Goal: Task Accomplishment & Management: Use online tool/utility

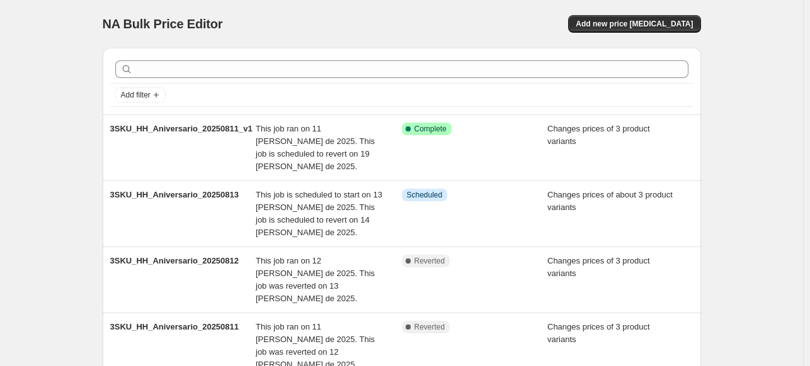
click at [798, 74] on div "NA Bulk Price Editor. This page is ready NA Bulk Price Editor Add new price [ME…" at bounding box center [401, 332] width 803 height 664
click at [633, 27] on span "Add new price [MEDICAL_DATA]" at bounding box center [634, 24] width 117 height 10
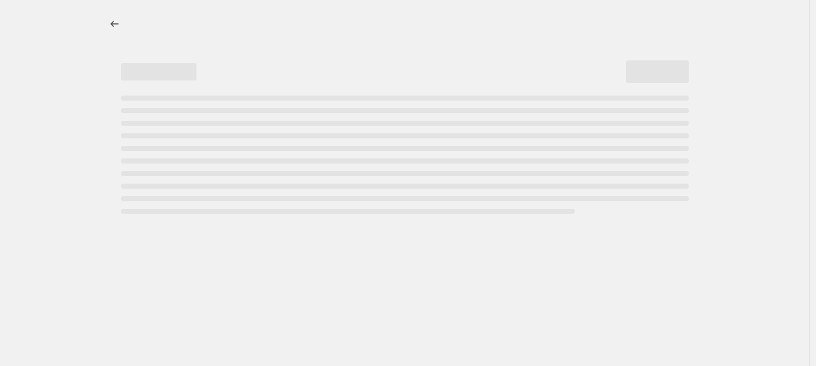
select select "percentage"
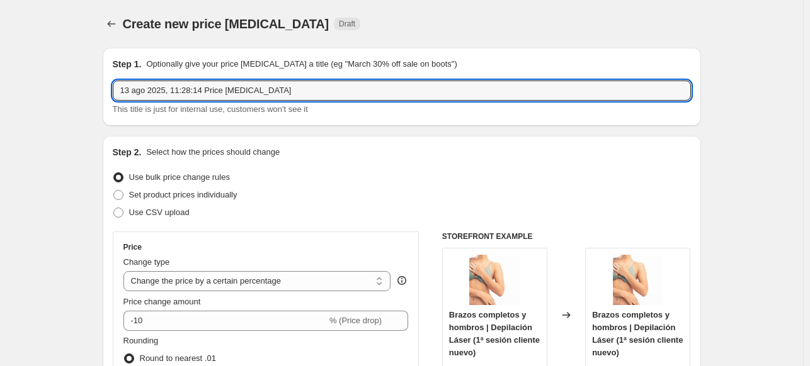
drag, startPoint x: 281, startPoint y: 87, endPoint x: 55, endPoint y: 89, distance: 226.1
type input "R"
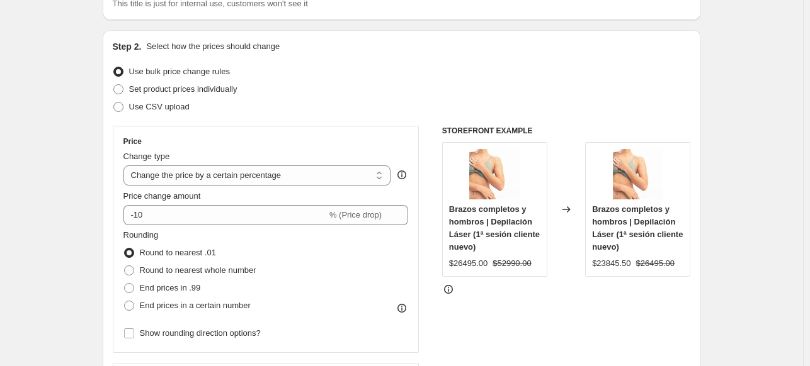
scroll to position [126, 0]
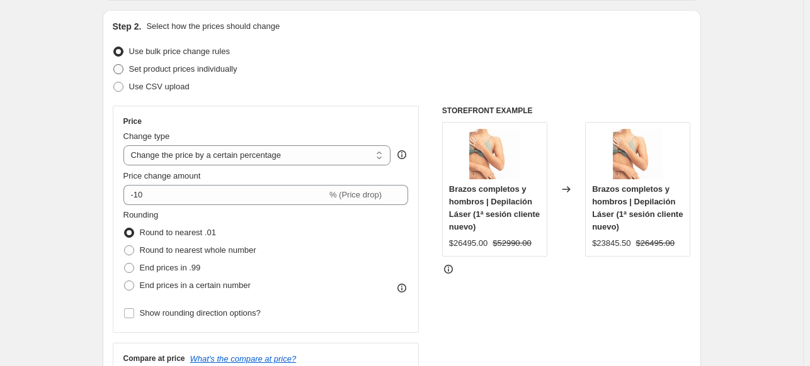
type input "EspRebaje_15al18ago"
click at [183, 67] on span "Set product prices individually" at bounding box center [183, 68] width 108 height 9
click at [114, 65] on input "Set product prices individually" at bounding box center [113, 64] width 1 height 1
radio input "true"
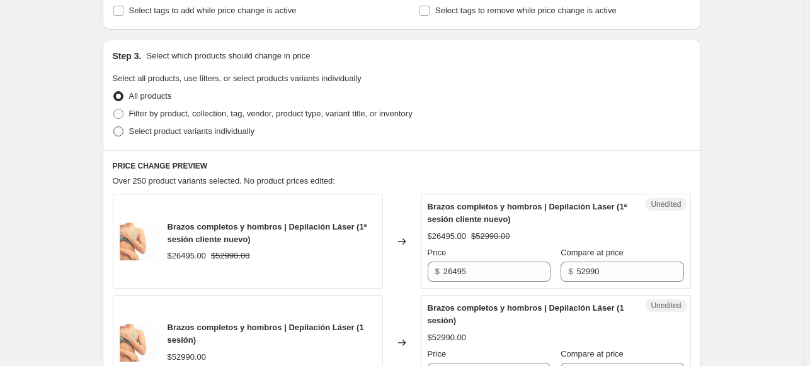
scroll to position [252, 0]
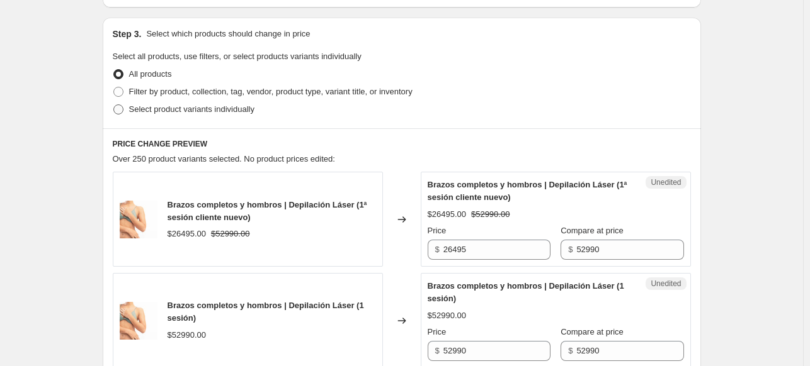
click at [214, 113] on span "Select product variants individually" at bounding box center [191, 109] width 125 height 9
click at [114, 105] on input "Select product variants individually" at bounding box center [113, 105] width 1 height 1
radio input "true"
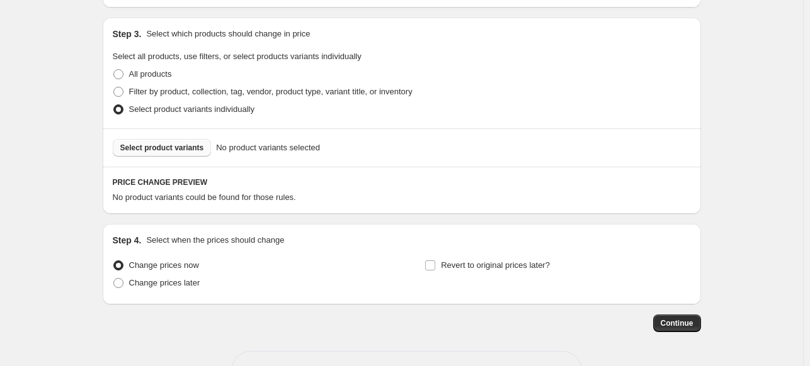
click at [183, 145] on span "Select product variants" at bounding box center [162, 148] width 84 height 10
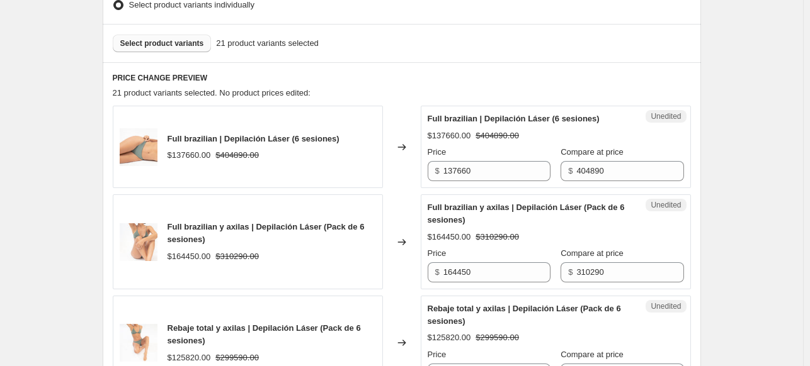
scroll to position [378, 0]
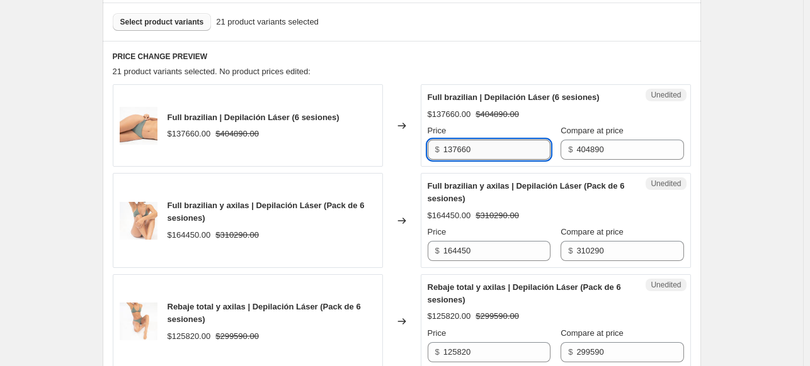
click at [527, 150] on input "137660" at bounding box center [496, 150] width 107 height 20
type input "109320"
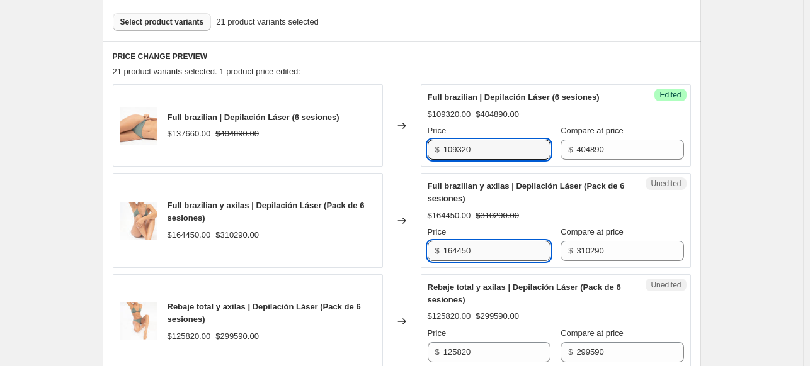
click at [524, 251] on input "164450" at bounding box center [496, 251] width 107 height 20
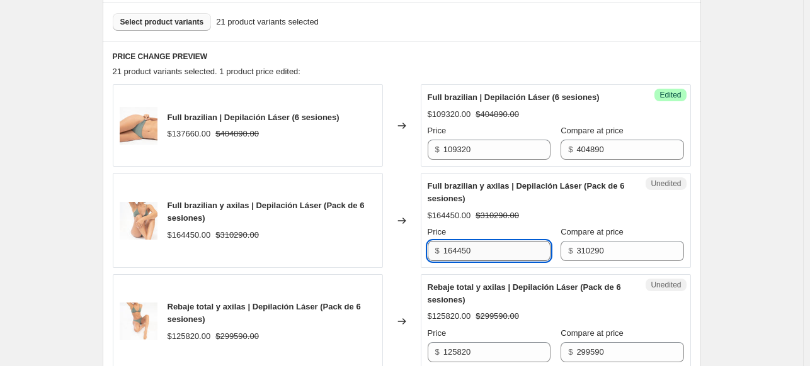
click at [524, 251] on input "164450" at bounding box center [496, 251] width 107 height 20
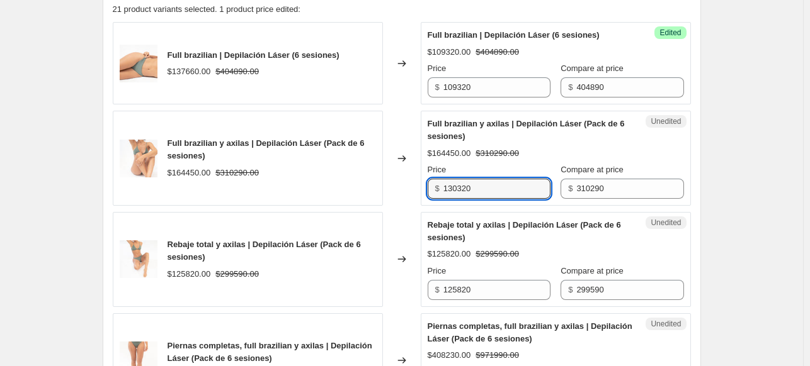
scroll to position [441, 0]
type input "130320"
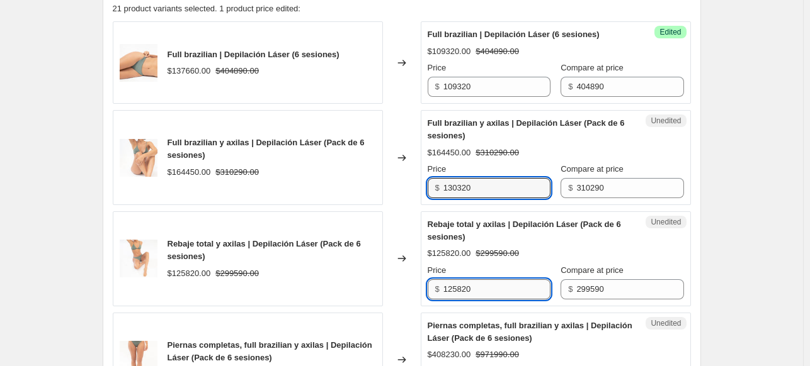
click at [504, 284] on input "125820" at bounding box center [496, 290] width 107 height 20
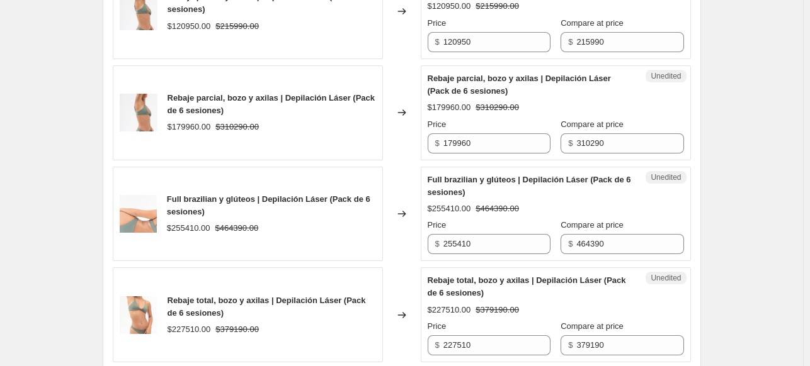
scroll to position [1574, 0]
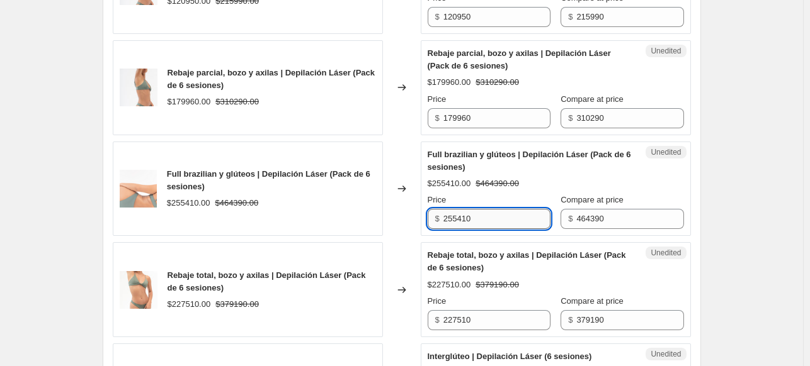
click at [503, 218] on input "255410" at bounding box center [496, 219] width 107 height 20
type input "199680"
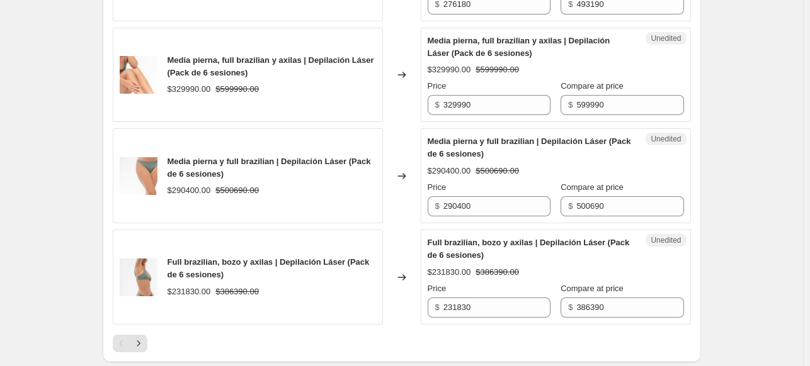
scroll to position [2141, 0]
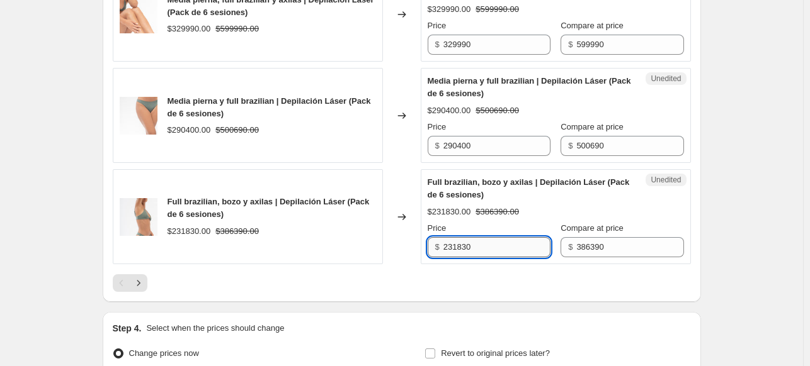
click at [489, 256] on input "231830" at bounding box center [496, 247] width 107 height 20
type input "170010"
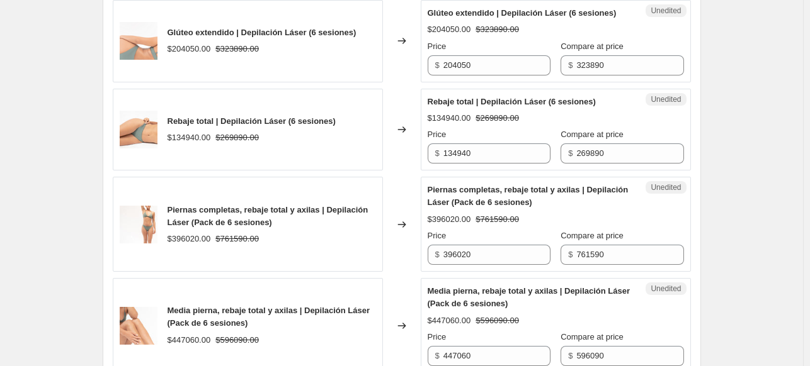
scroll to position [1070, 0]
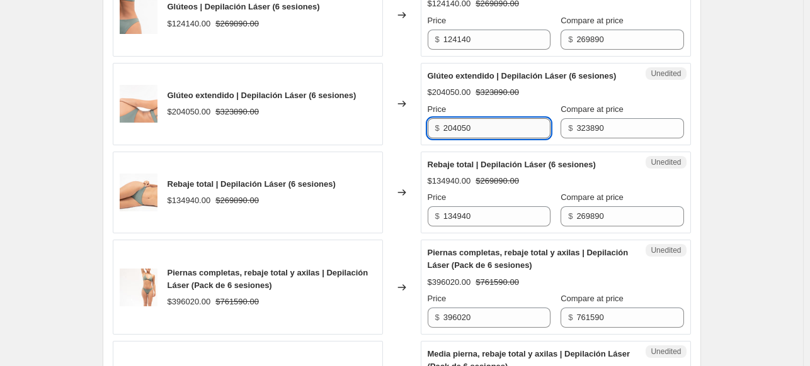
click at [499, 139] on input "204050" at bounding box center [496, 128] width 107 height 20
type input "145750"
click at [774, 116] on div "Create new price change job. This page is ready Create new price change job Dra…" at bounding box center [401, 249] width 803 height 2638
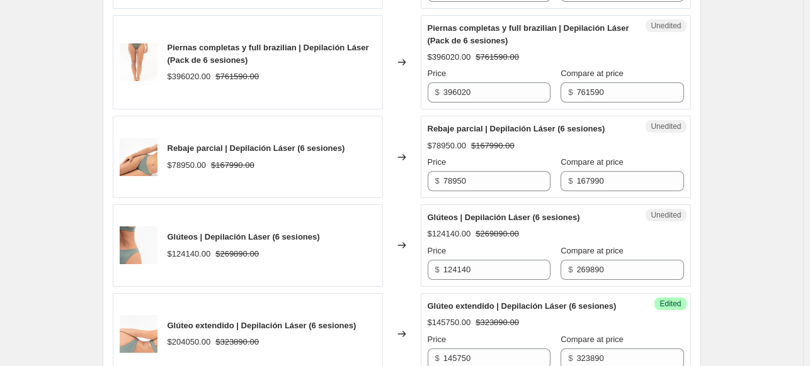
scroll to position [819, 0]
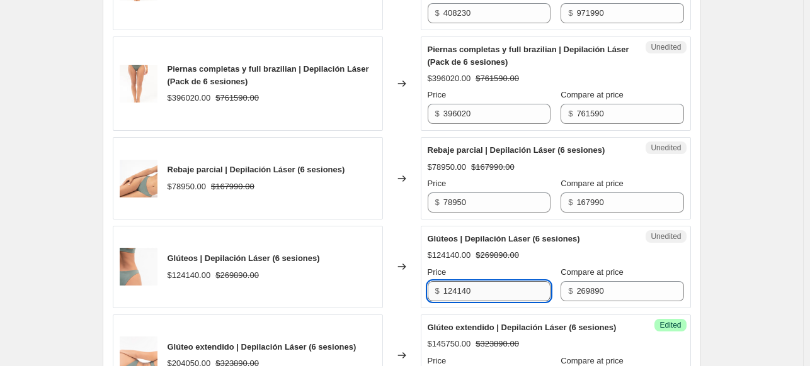
click at [508, 293] on input "124140" at bounding box center [496, 291] width 107 height 20
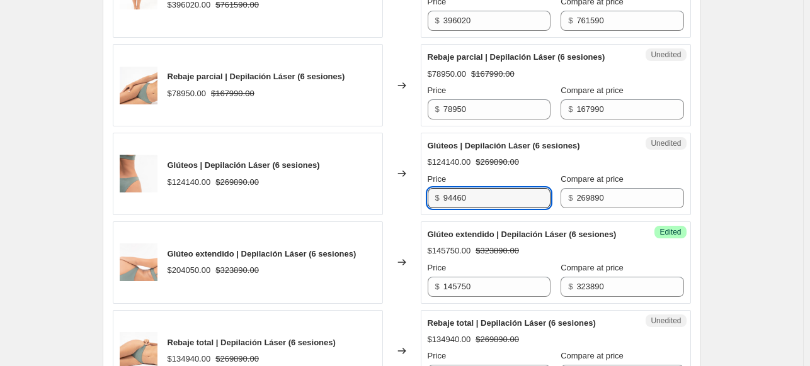
scroll to position [1008, 0]
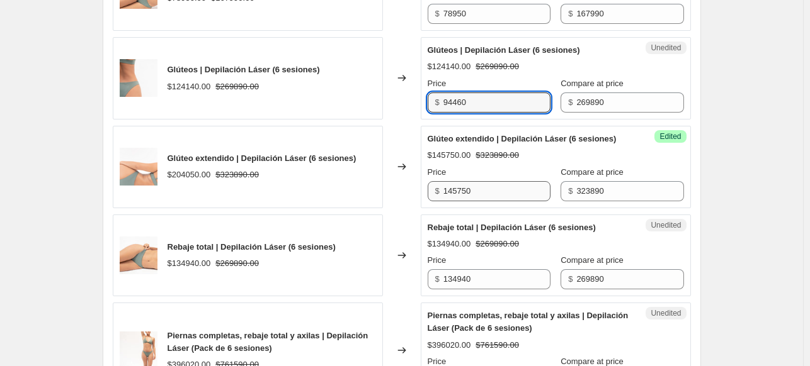
type input "94460"
click at [521, 202] on input "145750" at bounding box center [496, 191] width 107 height 20
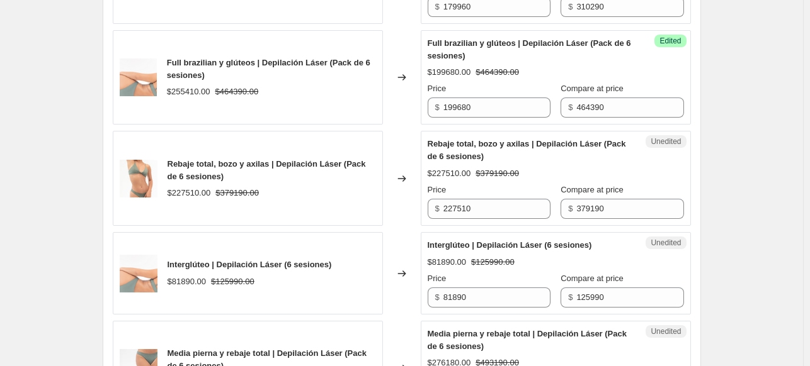
scroll to position [1700, 0]
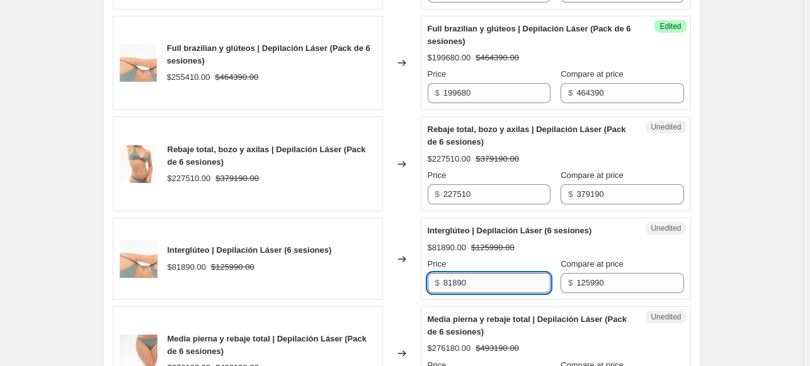
click at [501, 287] on input "81890" at bounding box center [496, 283] width 107 height 20
type input "55430"
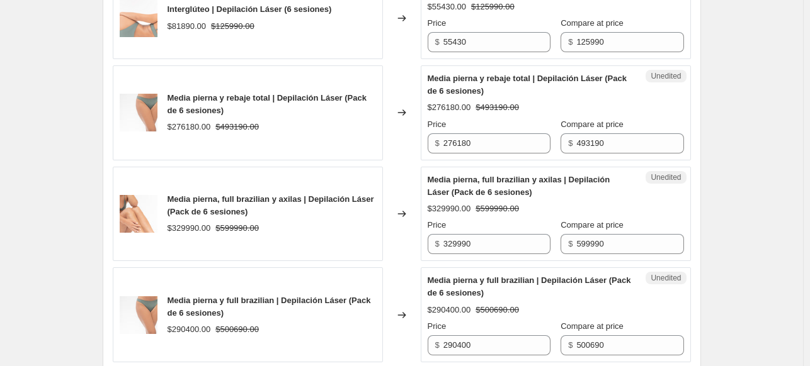
scroll to position [2015, 0]
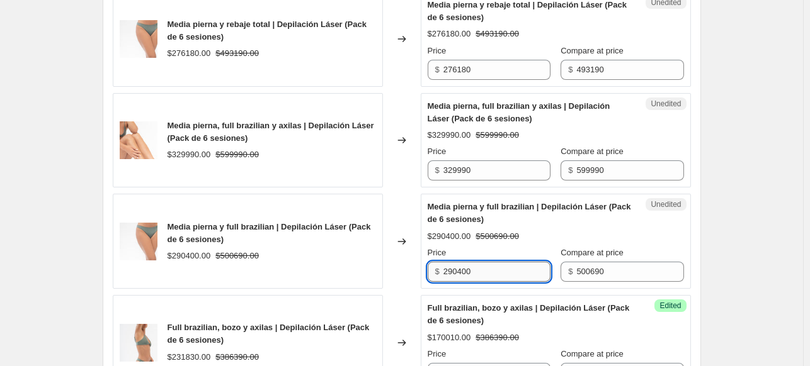
click at [499, 276] on input "290400" at bounding box center [496, 272] width 107 height 20
paste input "$235.32"
type input "235320"
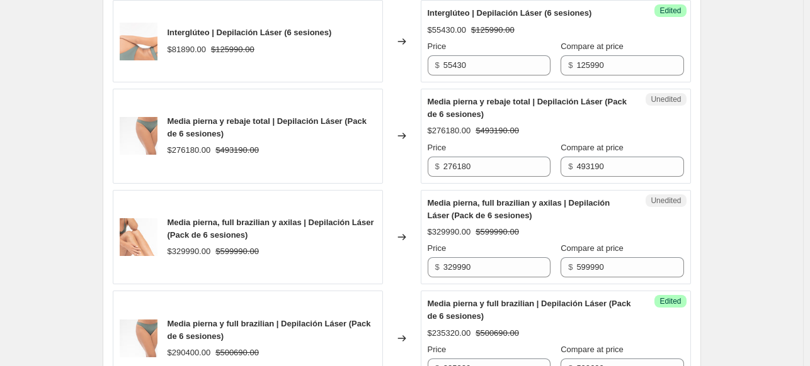
scroll to position [1889, 0]
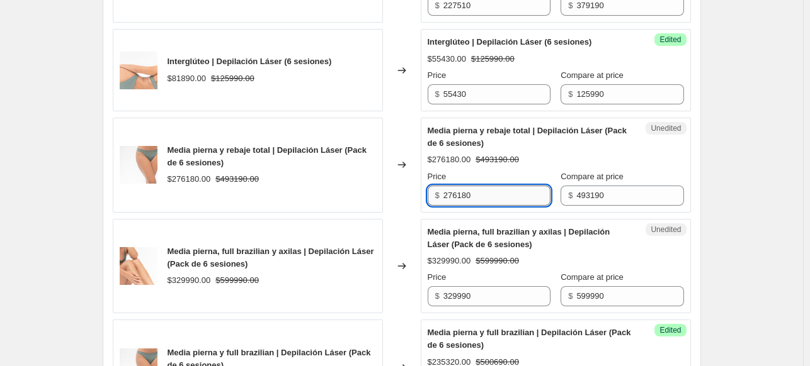
click at [481, 202] on input "276180" at bounding box center [496, 196] width 107 height 20
type input "217000"
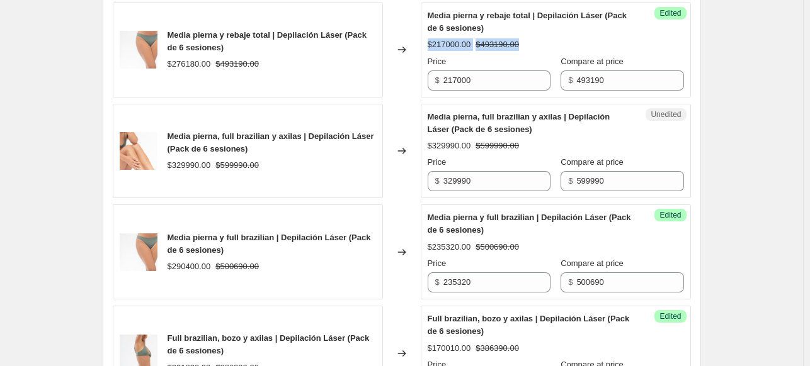
scroll to position [2015, 0]
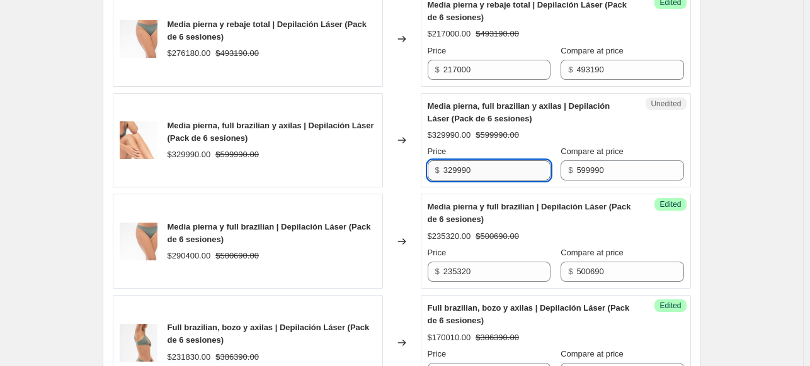
click at [531, 175] on input "329990" at bounding box center [496, 171] width 107 height 20
type input "281990"
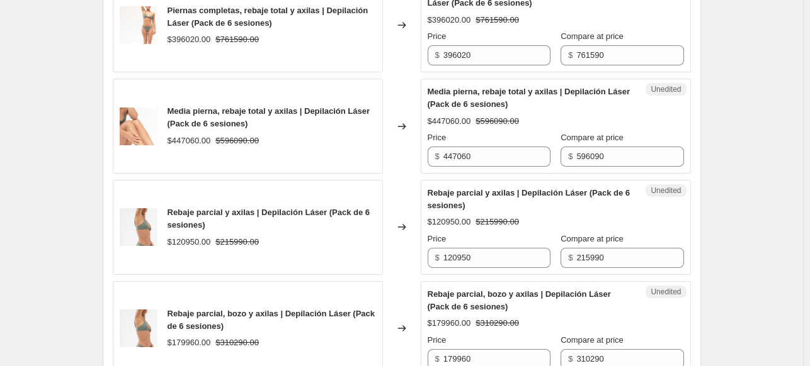
scroll to position [1322, 0]
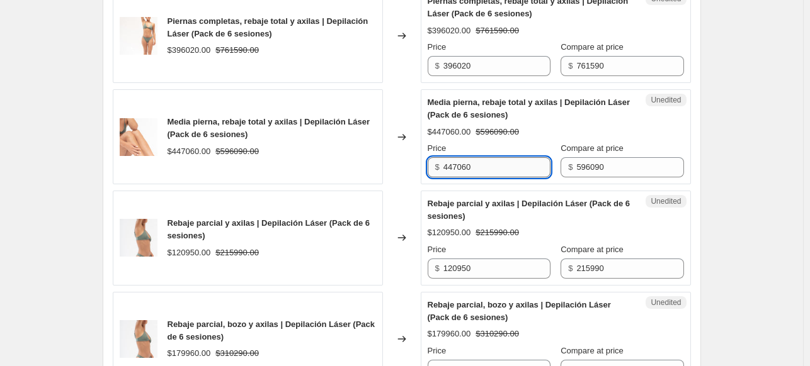
click at [476, 174] on input "447060" at bounding box center [496, 167] width 107 height 20
type input "345730"
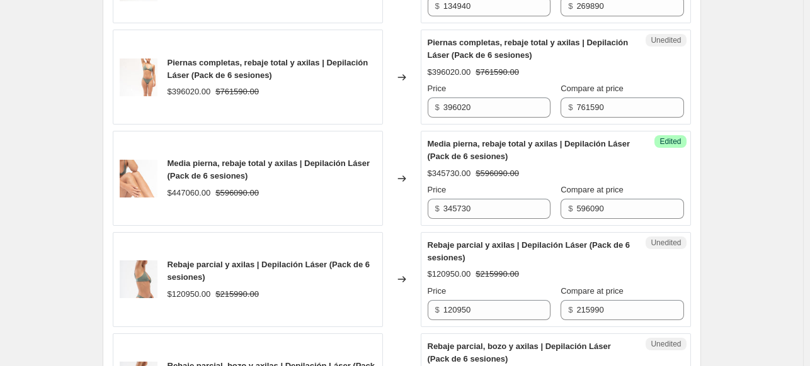
scroll to position [1259, 0]
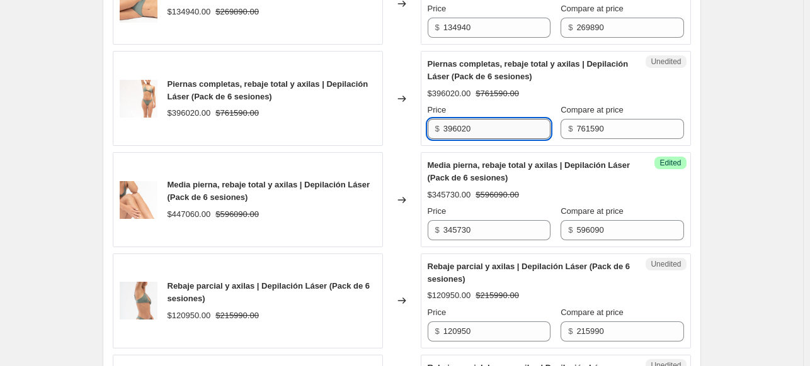
click at [508, 139] on input "396020" at bounding box center [496, 129] width 107 height 20
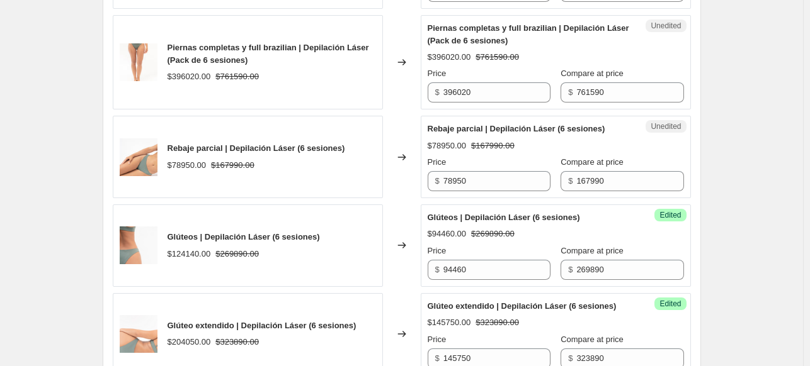
scroll to position [819, 0]
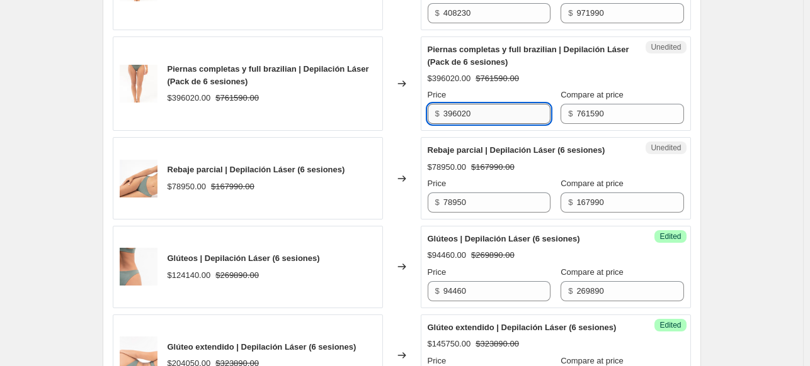
click at [525, 110] on input "396020" at bounding box center [496, 114] width 107 height 20
click at [524, 110] on input "396020" at bounding box center [496, 114] width 107 height 20
type input "342710"
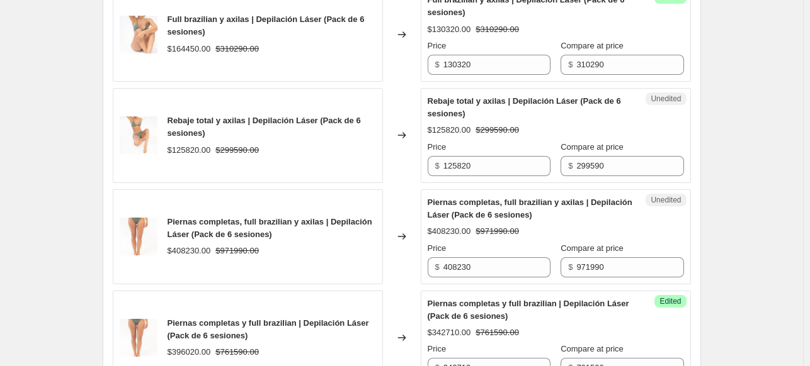
scroll to position [567, 0]
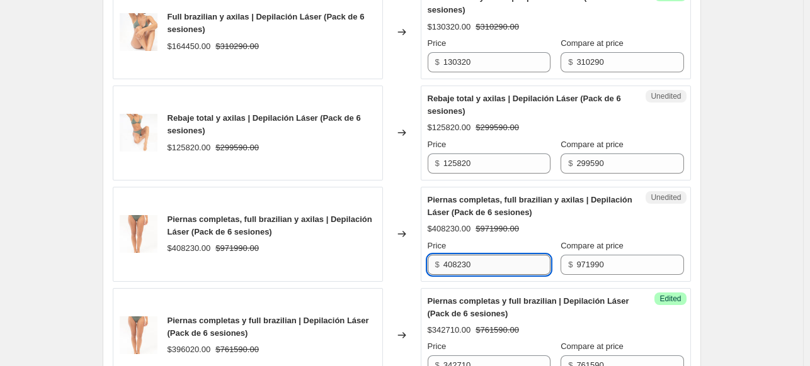
click at [503, 264] on input "408230" at bounding box center [496, 265] width 107 height 20
type input "349910"
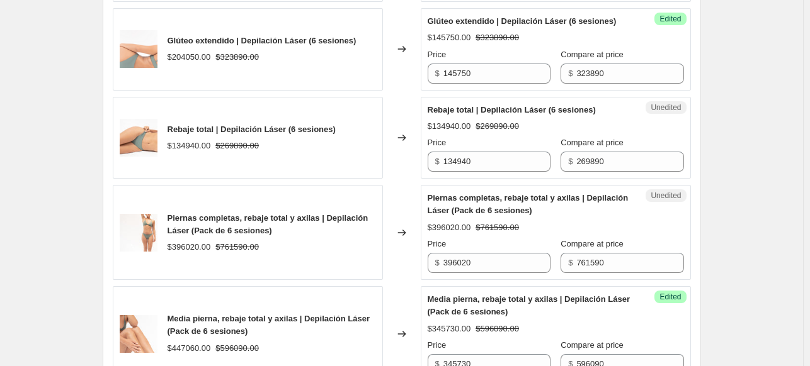
scroll to position [1133, 0]
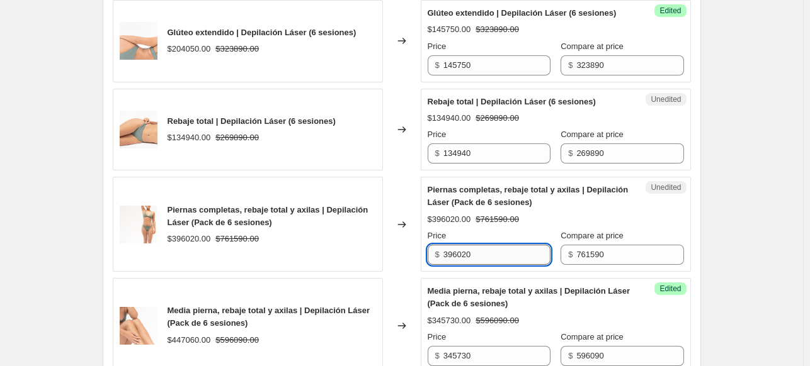
click at [474, 265] on input "396020" at bounding box center [496, 255] width 107 height 20
type input "342710"
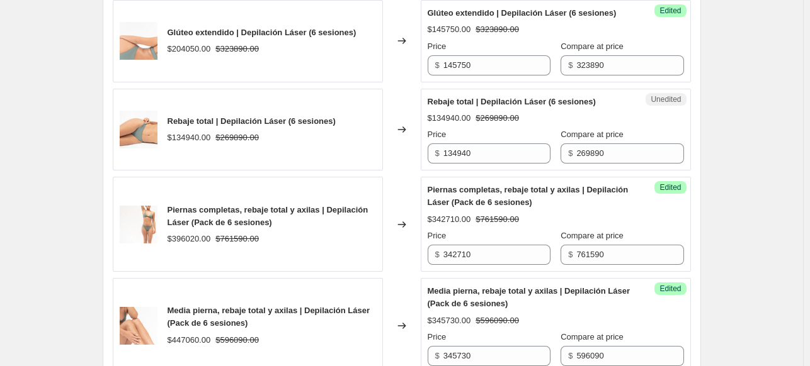
click at [764, 228] on div "Create new price change job. This page is ready Create new price change job Dra…" at bounding box center [401, 186] width 803 height 2638
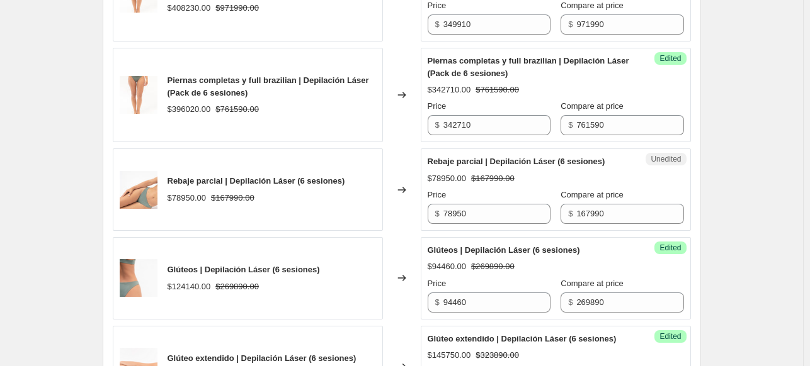
scroll to position [819, 0]
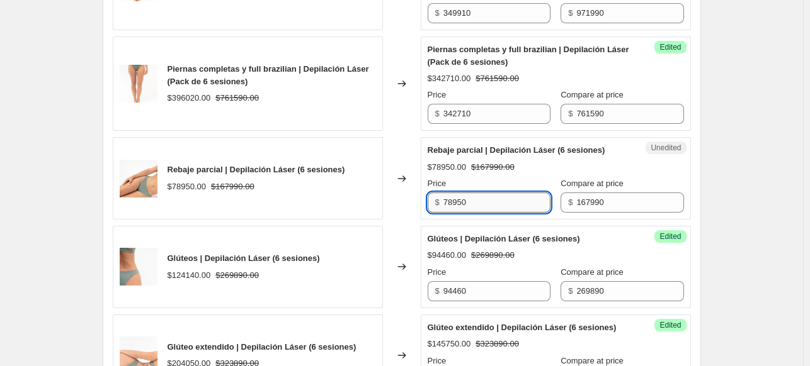
click at [514, 202] on input "78950" at bounding box center [496, 203] width 107 height 20
type input "55430"
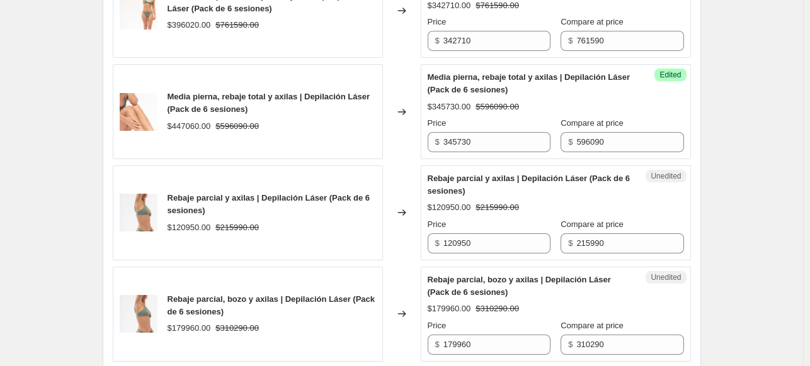
scroll to position [1385, 0]
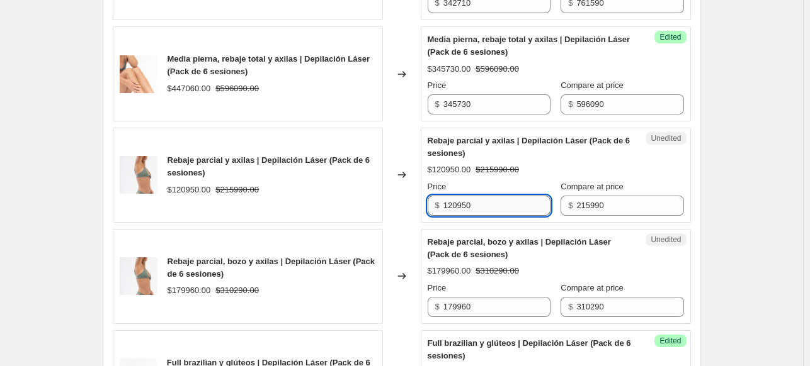
click at [485, 214] on input "120950" at bounding box center [496, 206] width 107 height 20
type input "95030"
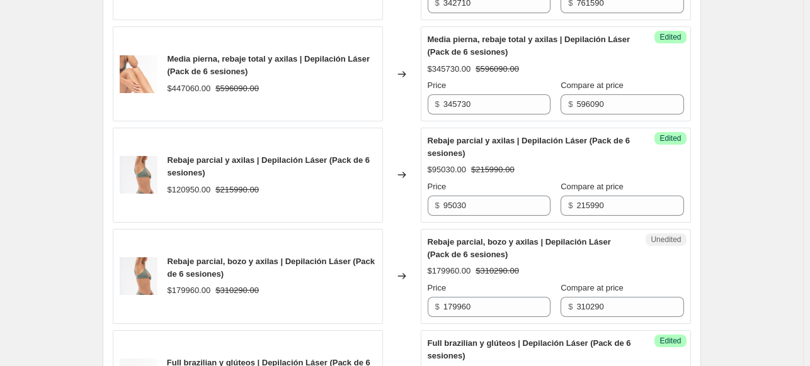
click at [514, 317] on input "179960" at bounding box center [496, 307] width 107 height 20
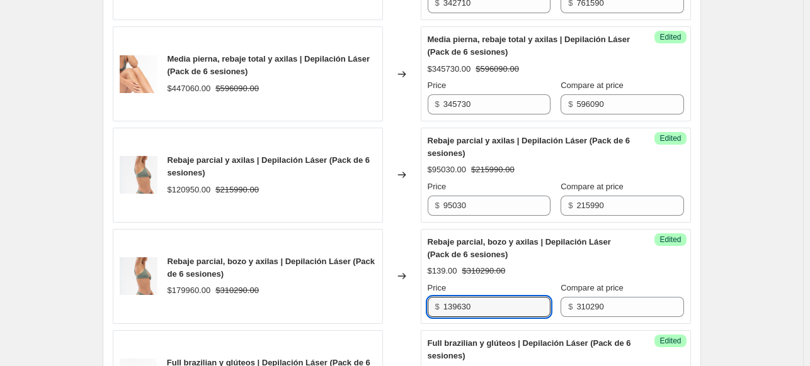
type input "139630"
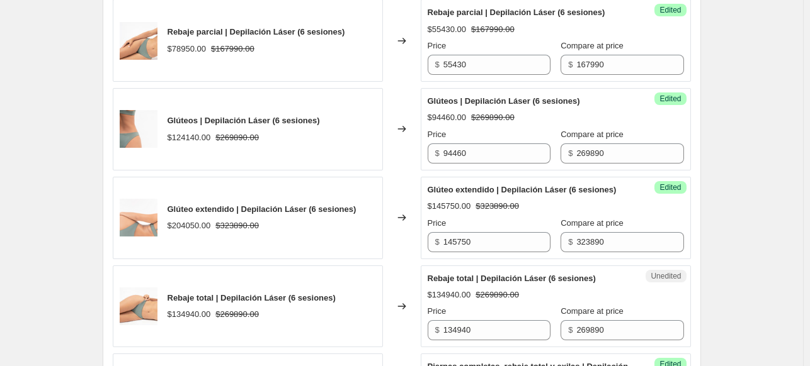
scroll to position [1082, 0]
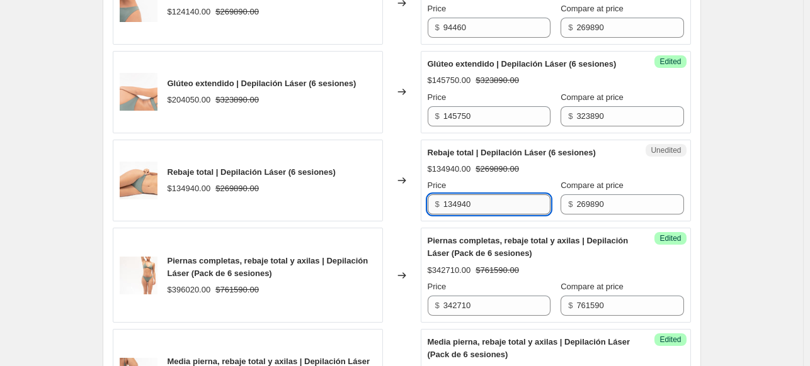
click at [517, 211] on input "134940" at bounding box center [496, 205] width 107 height 20
type input "99850"
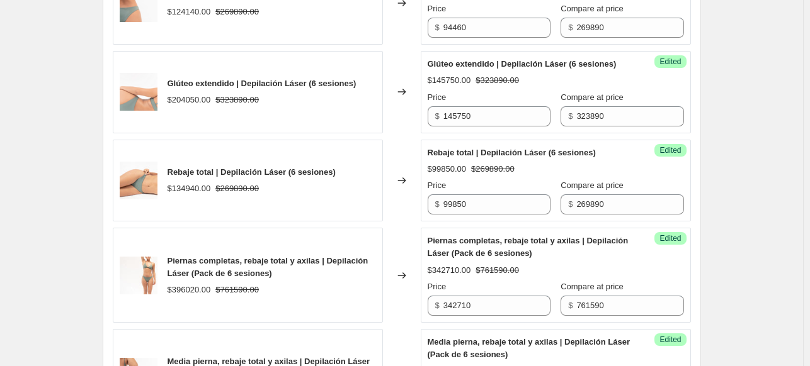
click at [787, 171] on div "Create new price change job. This page is ready Create new price change job Dra…" at bounding box center [401, 237] width 803 height 2638
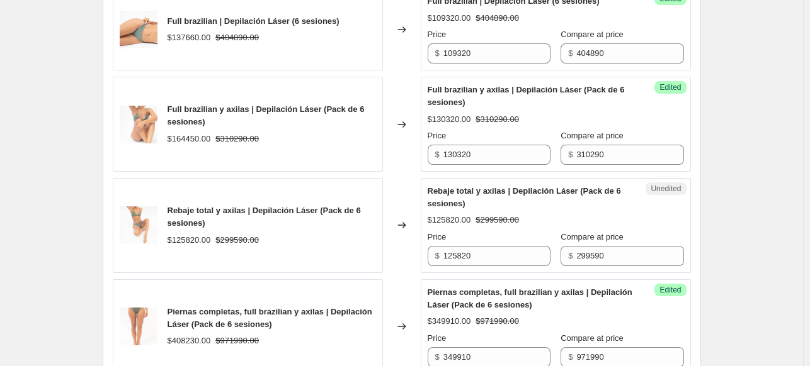
scroll to position [453, 0]
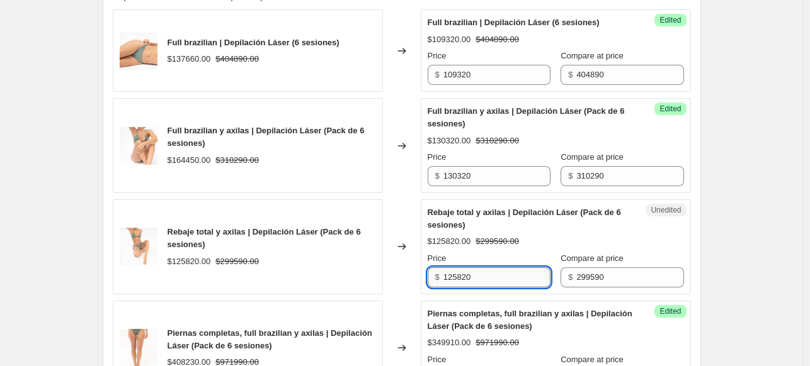
click at [513, 280] on input "125820" at bounding box center [496, 278] width 107 height 20
type input "98860"
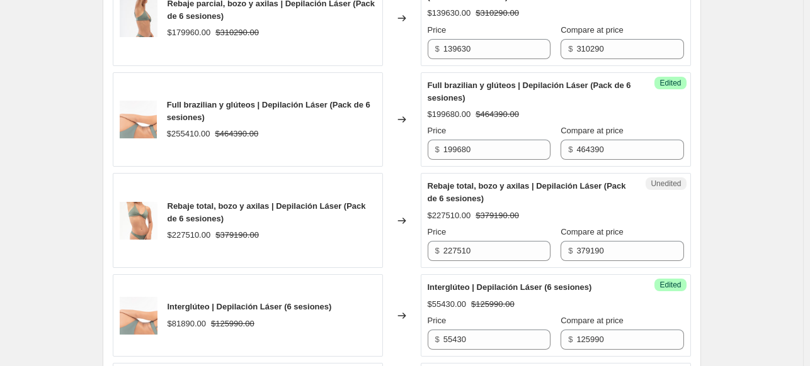
scroll to position [1649, 0]
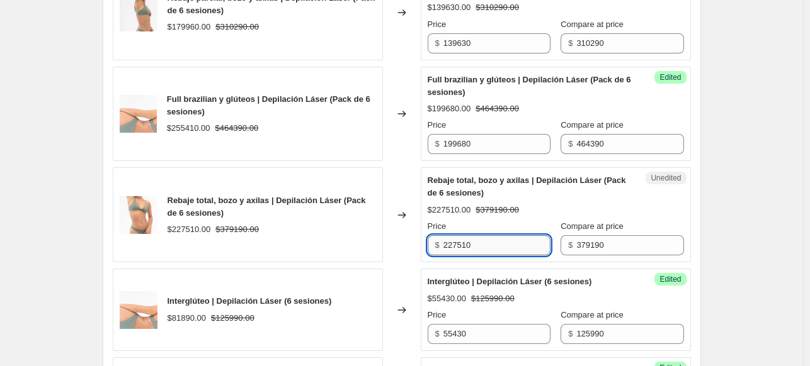
click at [517, 256] on input "227510" at bounding box center [496, 246] width 107 height 20
type input "170630"
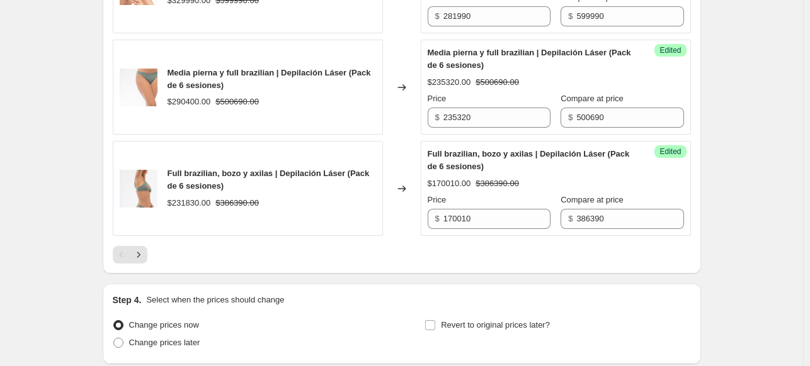
scroll to position [2279, 0]
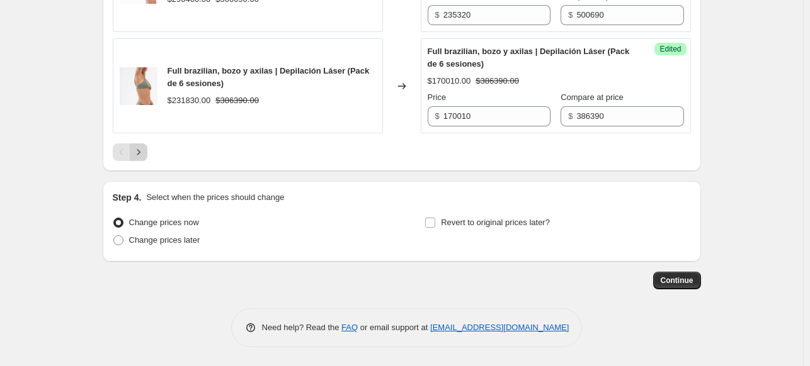
click at [147, 147] on button "Next" at bounding box center [139, 153] width 18 height 18
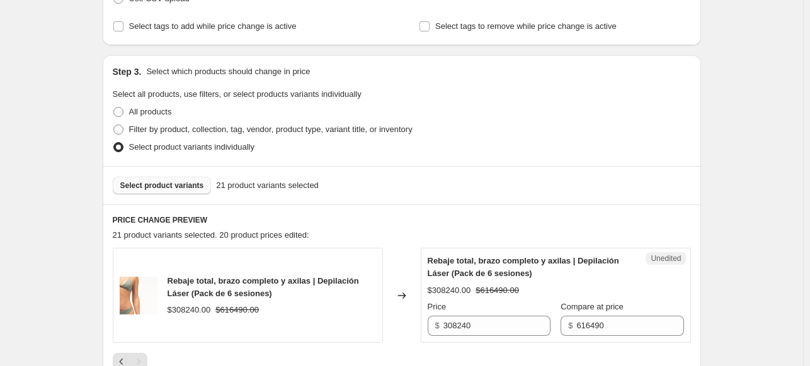
scroll to position [277, 0]
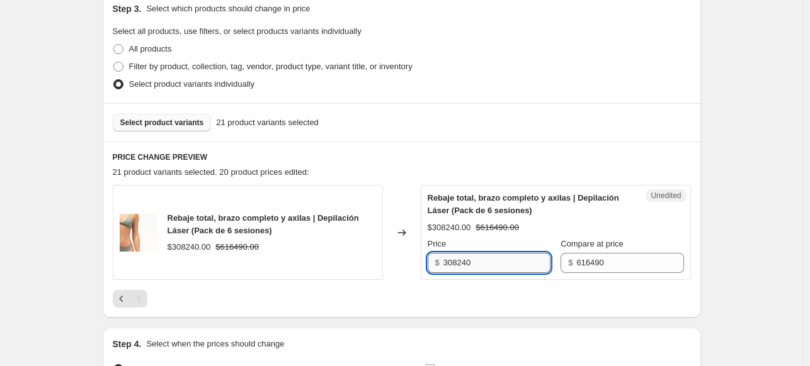
click at [479, 262] on input "308240" at bounding box center [496, 263] width 107 height 20
type input "234260"
click at [721, 251] on div "Create new price change job. This page is ready Create new price change job Dra…" at bounding box center [401, 118] width 803 height 790
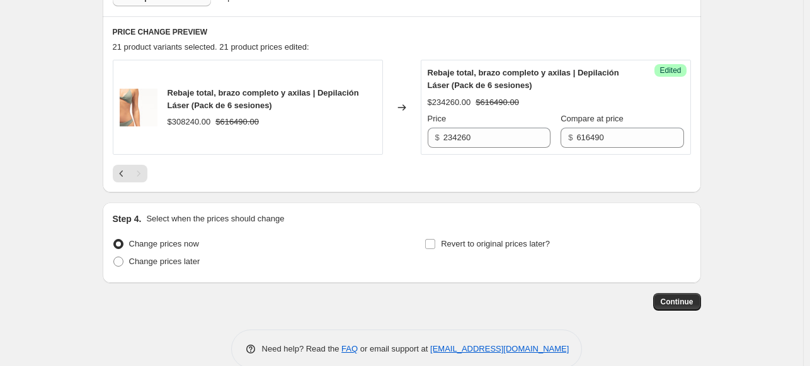
scroll to position [403, 0]
click at [139, 258] on span "Change prices later" at bounding box center [164, 260] width 71 height 9
click at [114, 257] on input "Change prices later" at bounding box center [113, 256] width 1 height 1
radio input "true"
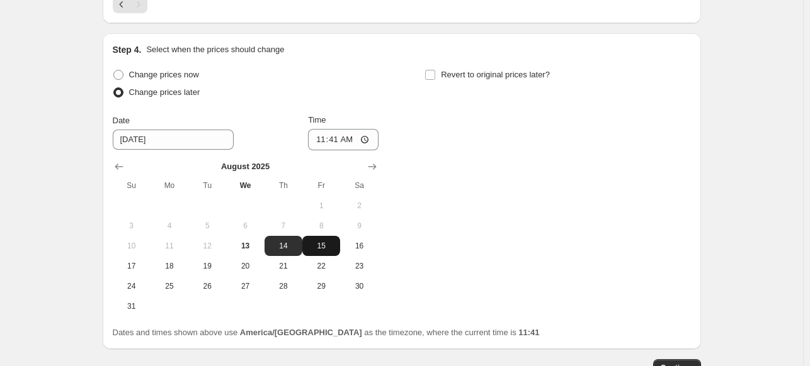
scroll to position [655, 0]
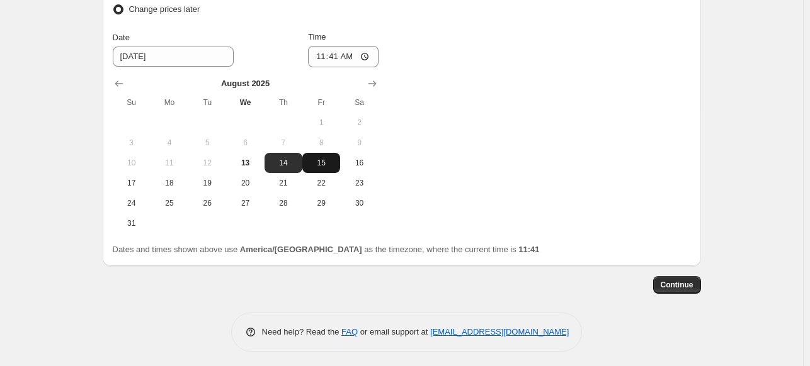
click at [322, 161] on span "15" at bounding box center [321, 163] width 28 height 10
type input "8/15/2025"
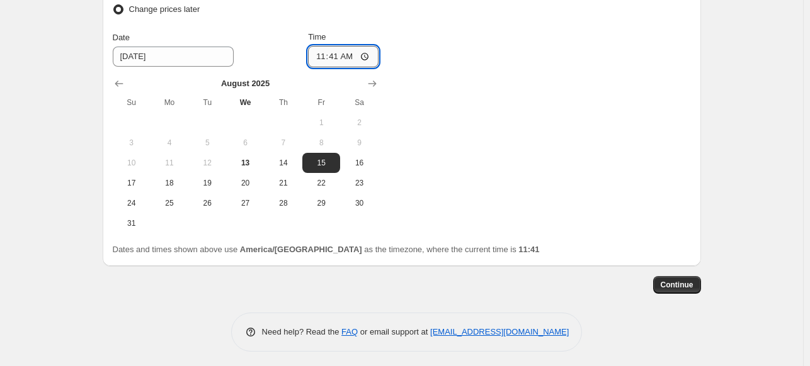
click at [371, 52] on input "11:41" at bounding box center [343, 56] width 71 height 21
type input "00:01"
click at [450, 170] on div "Change prices now Change prices later Date 8/15/2025 Time 00:01 August 2025 Su …" at bounding box center [402, 108] width 578 height 251
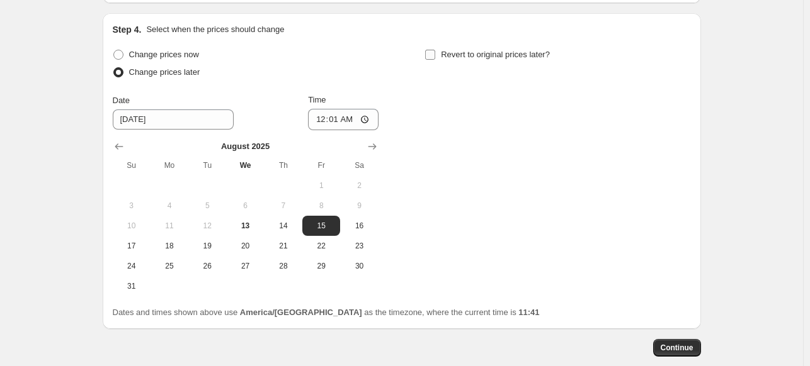
click at [433, 52] on input "Revert to original prices later?" at bounding box center [430, 55] width 10 height 10
checkbox input "true"
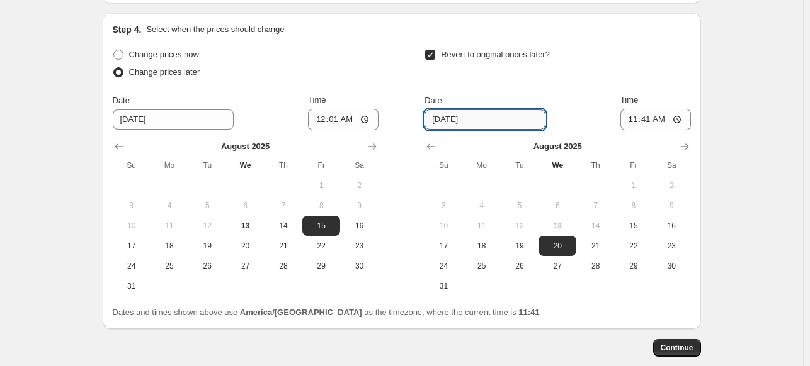
click at [481, 122] on input "8/20/2025" at bounding box center [484, 120] width 121 height 20
click at [562, 86] on div "Revert to original prices later? Date 8/20/2025 Time 11:41 August 2025 Su Mo Tu…" at bounding box center [557, 171] width 266 height 251
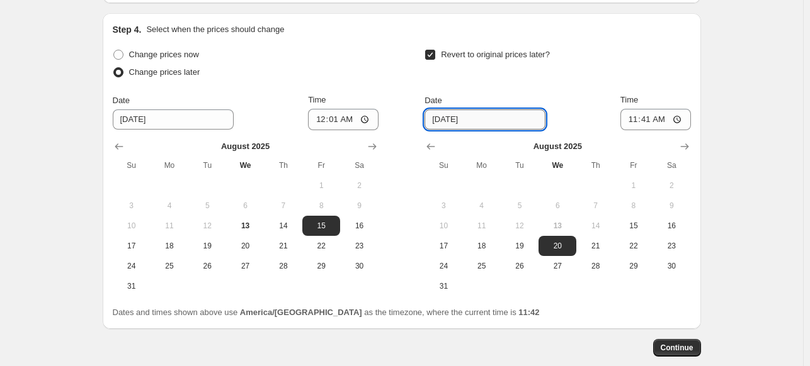
click at [447, 120] on input "8/20/2025" at bounding box center [484, 120] width 121 height 20
click at [456, 119] on input "8/20/2025" at bounding box center [484, 120] width 121 height 20
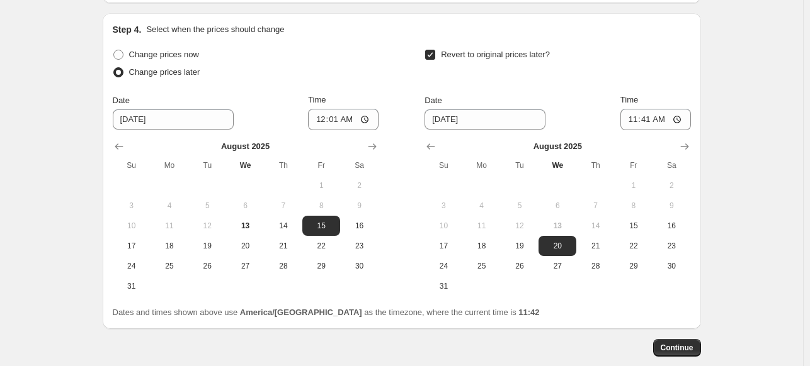
click at [509, 89] on div "Revert to original prices later? Date 8/20/2025 Time 11:41 August 2025 Su Mo Tu…" at bounding box center [557, 171] width 266 height 251
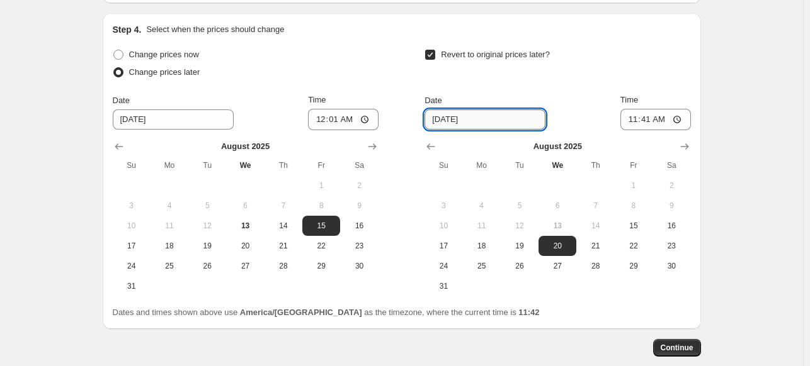
click at [491, 123] on input "8/20/2025" at bounding box center [484, 120] width 121 height 20
click at [475, 122] on input "8/20/2025" at bounding box center [484, 120] width 121 height 20
click at [450, 116] on input "8/20/2025" at bounding box center [484, 120] width 121 height 20
type input "8/18/2025"
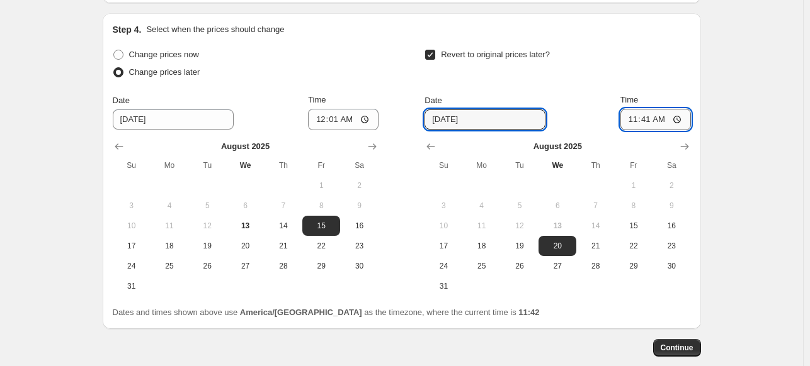
click at [678, 122] on input "11:41" at bounding box center [655, 119] width 71 height 21
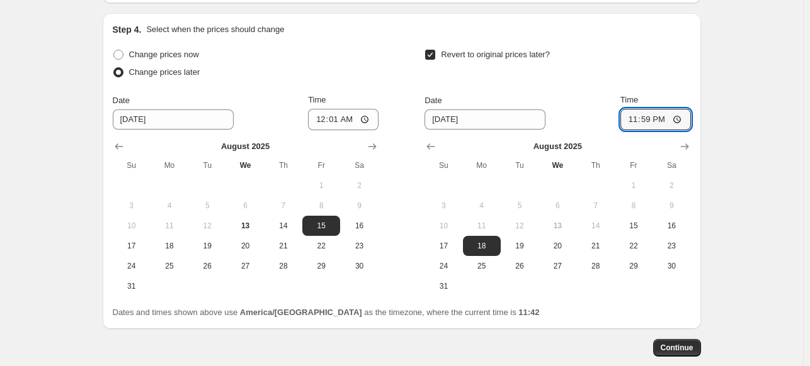
type input "23:59"
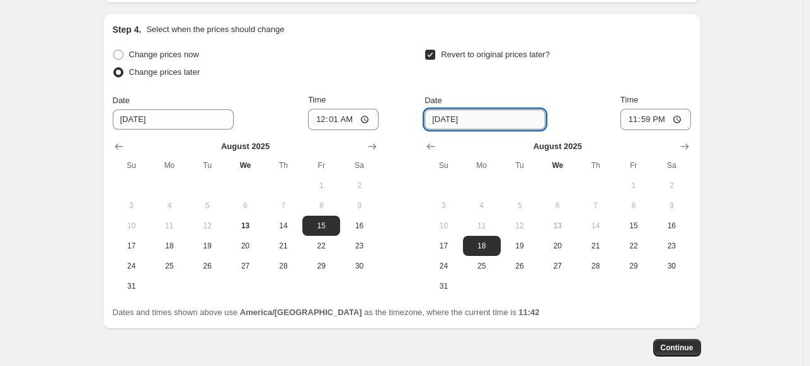
click at [510, 115] on input "8/18/2025" at bounding box center [484, 120] width 121 height 20
click at [447, 120] on input "8/18/2025" at bounding box center [484, 120] width 121 height 20
type input "8/19/2025"
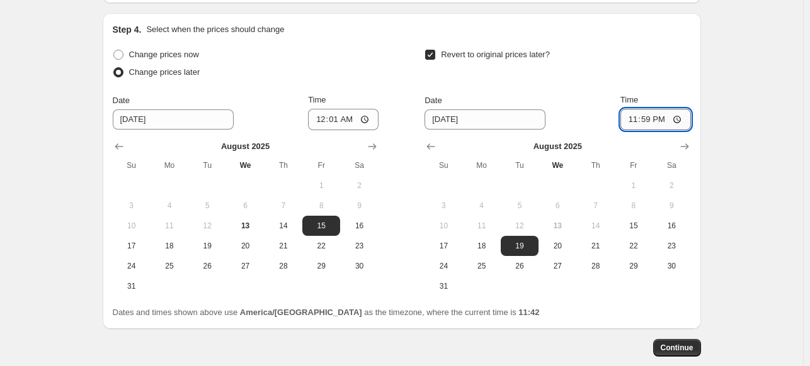
click at [679, 122] on input "23:59" at bounding box center [655, 119] width 71 height 21
click at [681, 118] on input "00:00" at bounding box center [655, 119] width 71 height 21
type input "23:59"
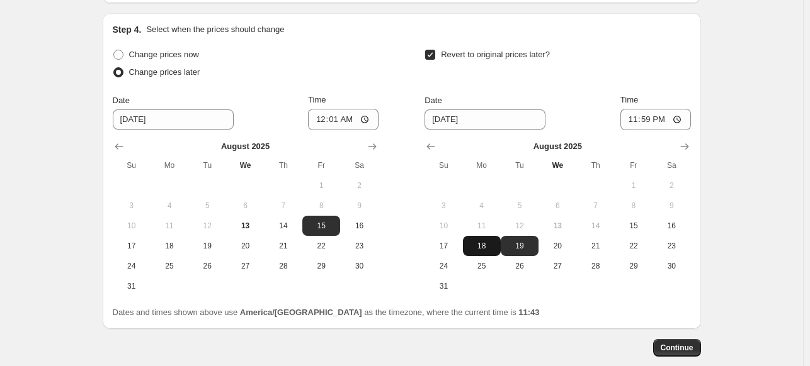
click at [493, 244] on span "18" at bounding box center [482, 246] width 28 height 10
type input "8/18/2025"
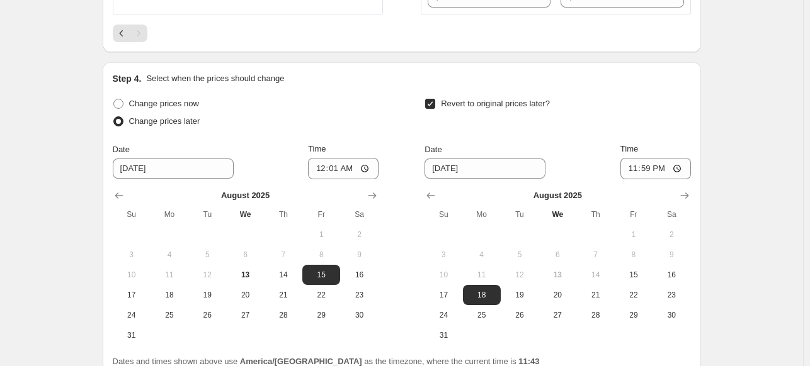
scroll to position [630, 0]
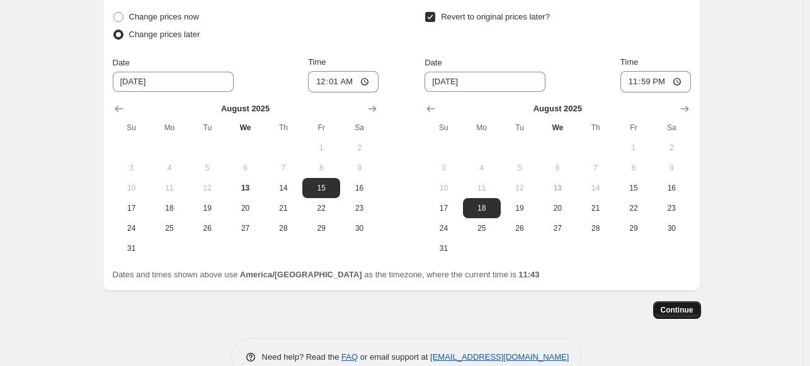
click at [683, 311] on span "Continue" at bounding box center [677, 310] width 33 height 10
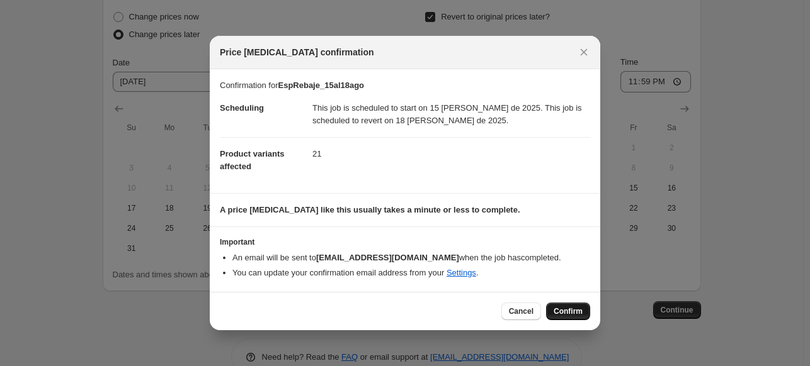
click at [574, 312] on span "Confirm" at bounding box center [568, 312] width 29 height 10
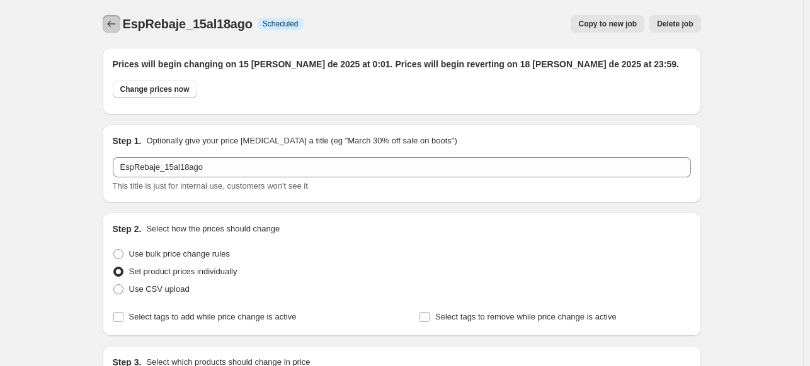
click at [107, 20] on button "Price change jobs" at bounding box center [112, 24] width 18 height 18
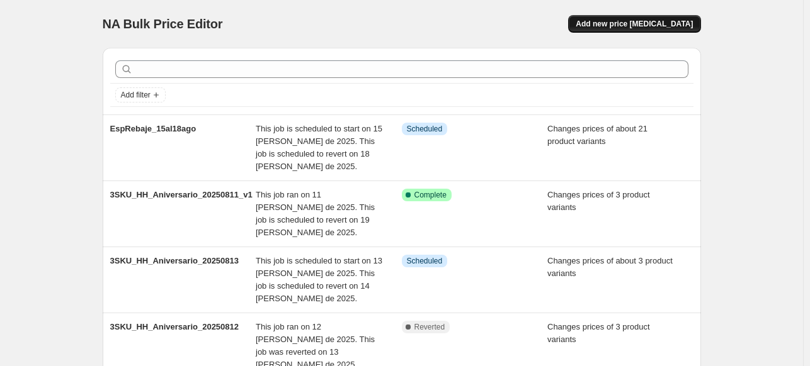
click at [650, 27] on span "Add new price change job" at bounding box center [634, 24] width 117 height 10
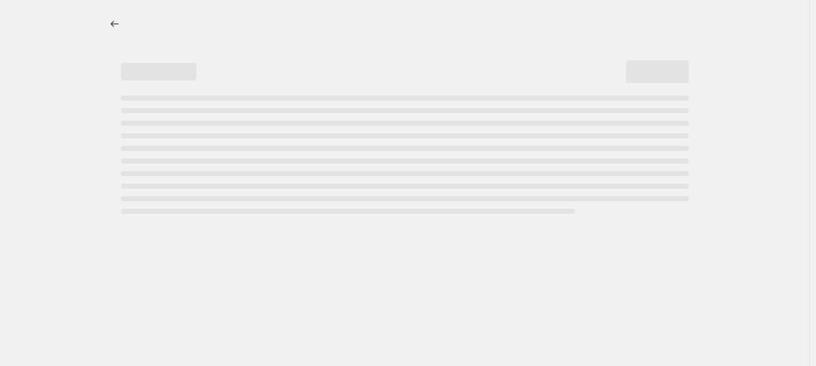
select select "percentage"
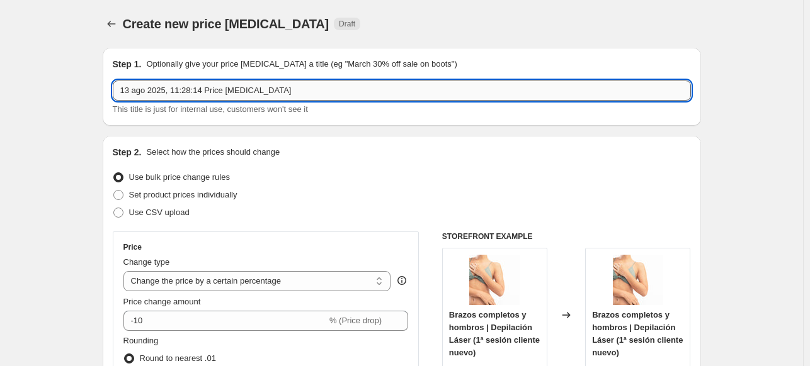
click at [208, 93] on input "13 ago 2025, 11:28:14 Price change job" at bounding box center [402, 91] width 578 height 20
type input "EspRostro_19al21ago"
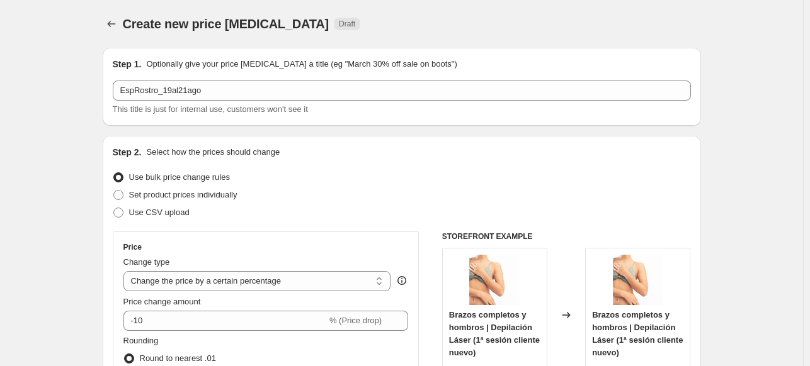
click at [145, 195] on span "Set product prices individually" at bounding box center [183, 194] width 108 height 9
click at [114, 191] on input "Set product prices individually" at bounding box center [113, 190] width 1 height 1
radio input "true"
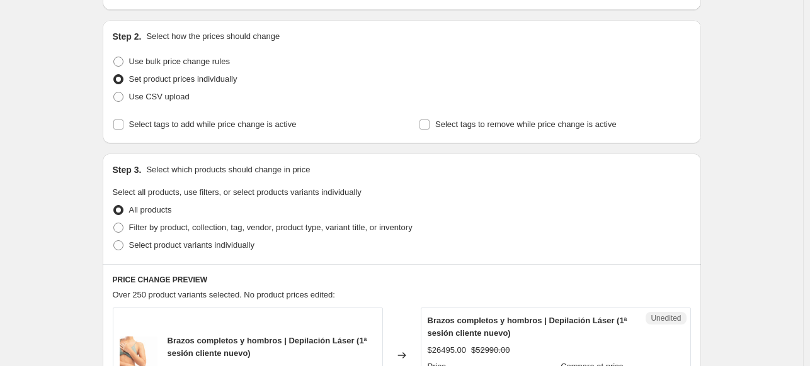
scroll to position [189, 0]
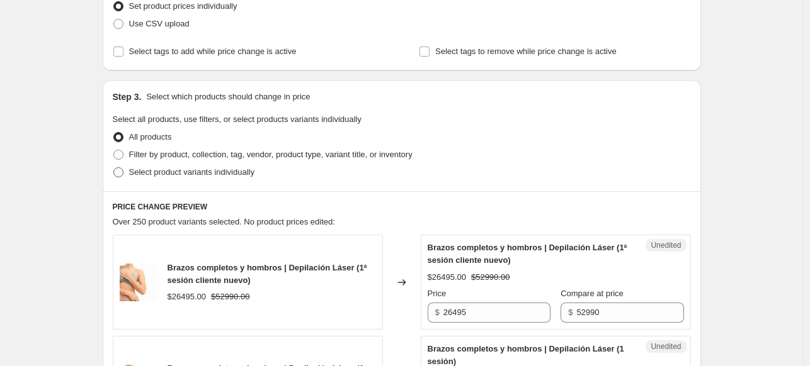
click at [160, 173] on span "Select product variants individually" at bounding box center [191, 172] width 125 height 9
click at [114, 168] on input "Select product variants individually" at bounding box center [113, 168] width 1 height 1
radio input "true"
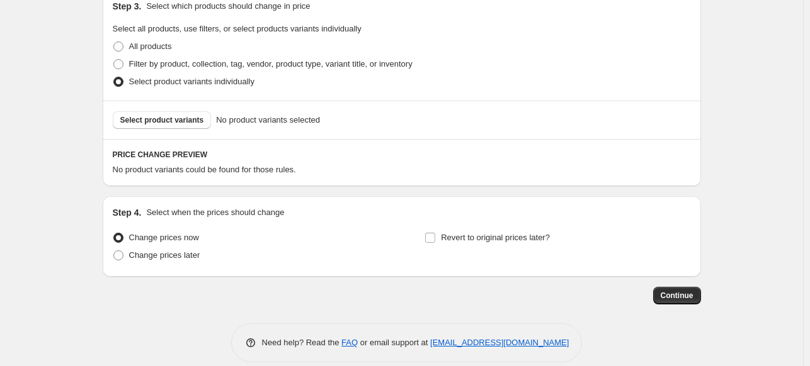
scroll to position [294, 0]
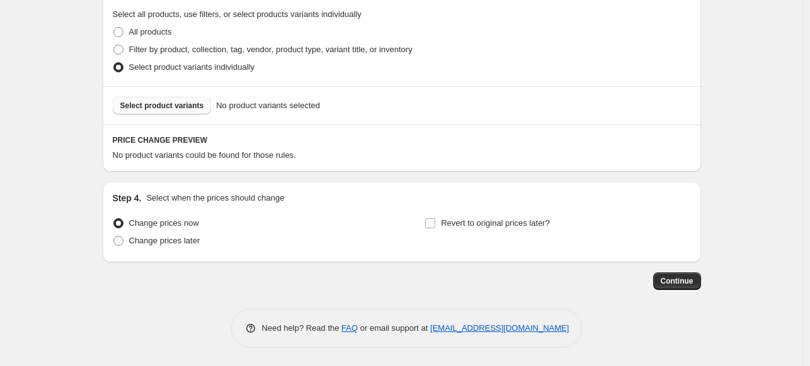
click at [184, 103] on span "Select product variants" at bounding box center [162, 106] width 84 height 10
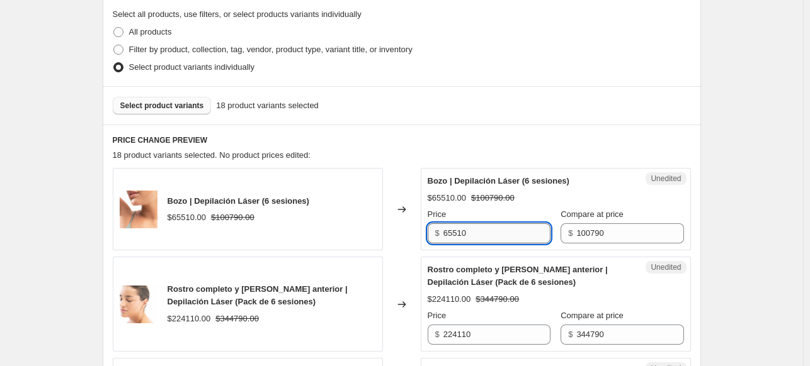
click at [509, 234] on input "65510" at bounding box center [496, 234] width 107 height 20
type input "53410"
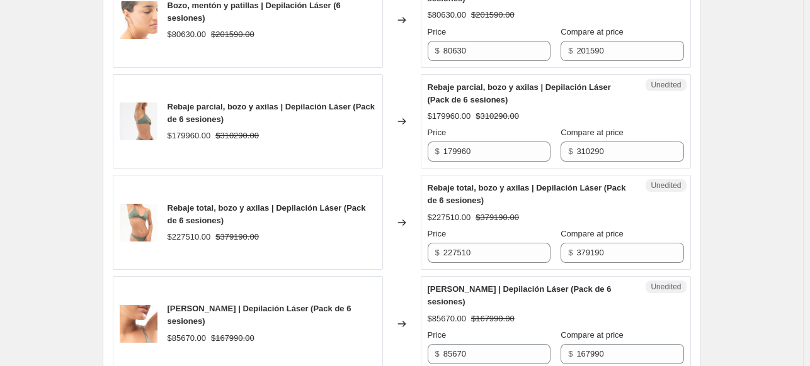
scroll to position [1679, 0]
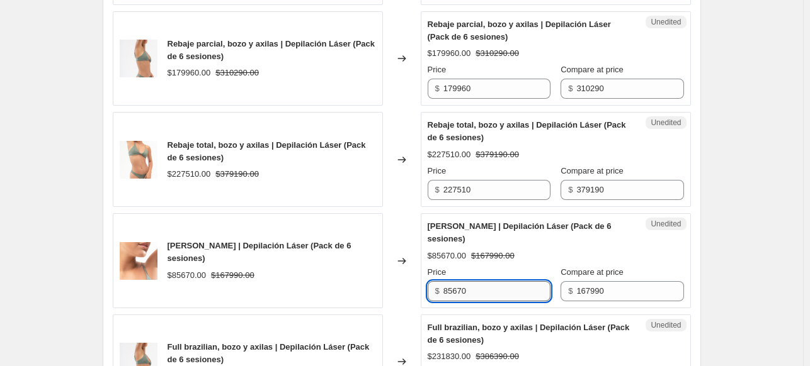
click at [477, 281] on input "85670" at bounding box center [496, 291] width 107 height 20
type input "65510"
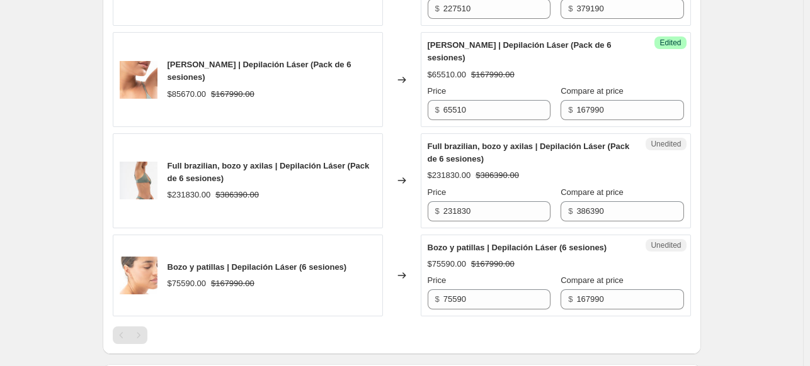
scroll to position [1868, 0]
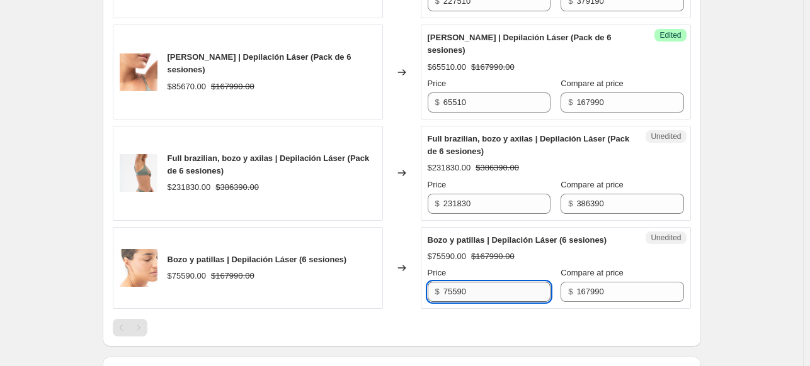
click at [513, 282] on input "75590" at bounding box center [496, 292] width 107 height 20
type input "48710"
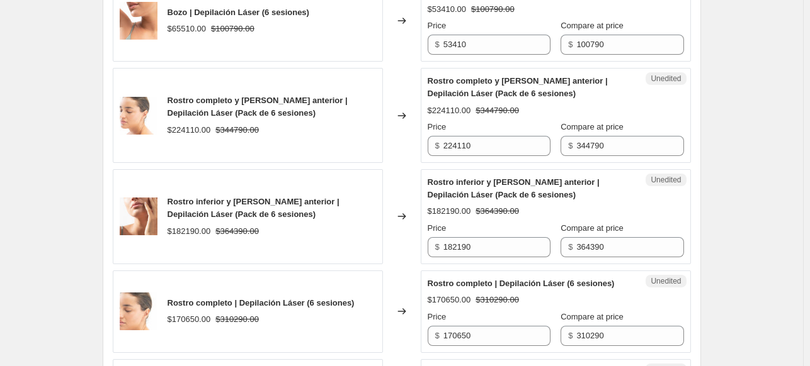
scroll to position [1404, 0]
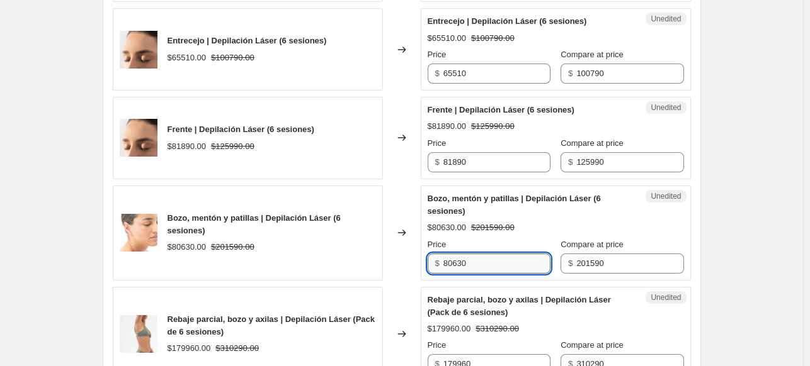
click at [504, 254] on input "80630" at bounding box center [496, 264] width 107 height 20
type input "70550"
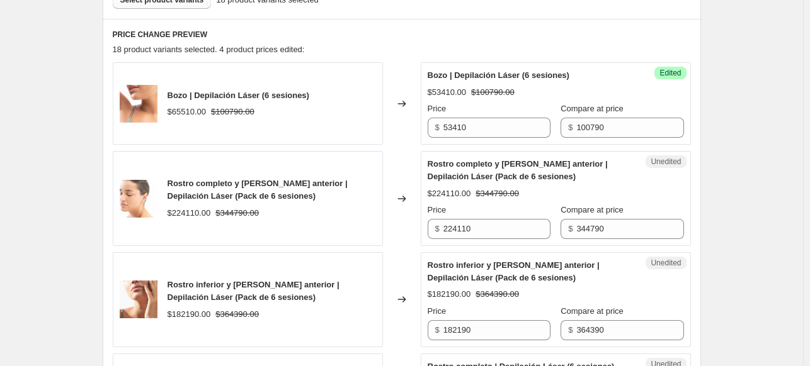
scroll to position [955, 0]
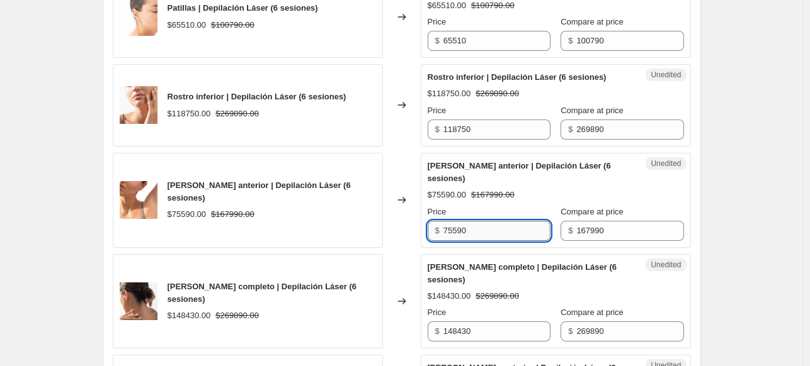
click at [514, 221] on input "75590" at bounding box center [496, 231] width 107 height 20
type input "50390"
click at [761, 183] on div "Create new price change job. This page is ready Create new price change job Dra…" at bounding box center [401, 250] width 803 height 2411
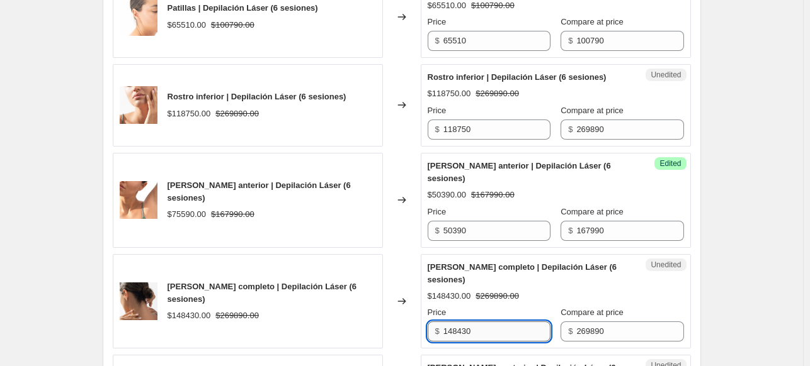
click at [491, 322] on input "148430" at bounding box center [496, 332] width 107 height 20
type input "94460"
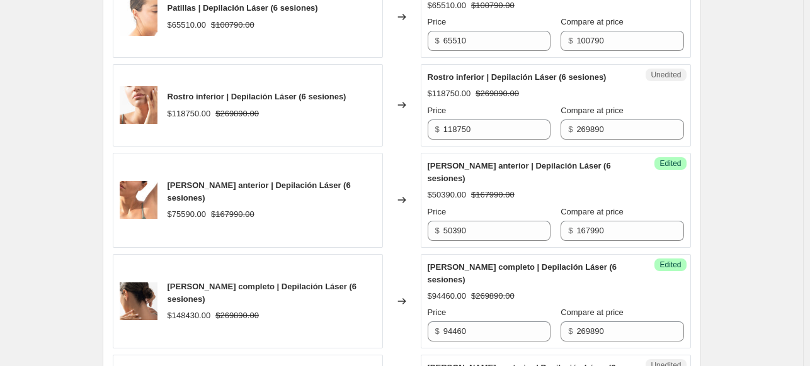
click at [764, 201] on div "Create new price change job. This page is ready Create new price change job Dra…" at bounding box center [401, 250] width 803 height 2411
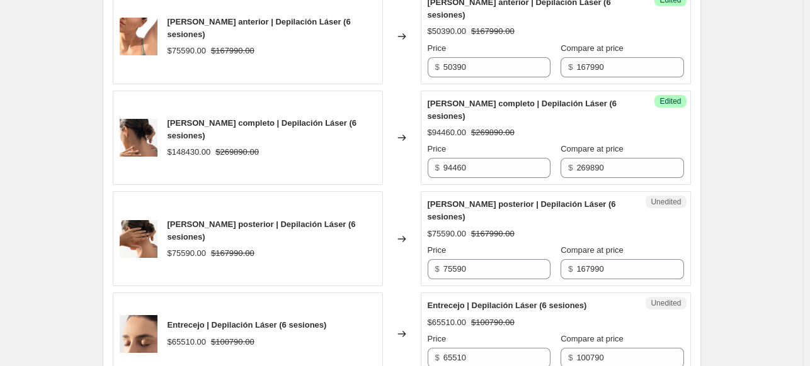
scroll to position [1144, 0]
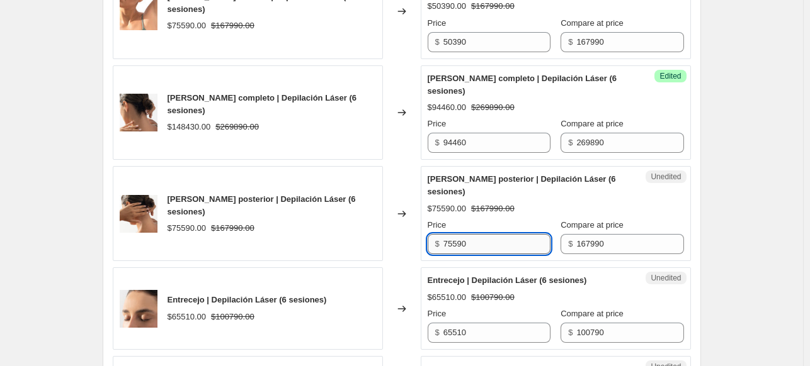
click at [519, 234] on input "75590" at bounding box center [496, 244] width 107 height 20
type input "50390"
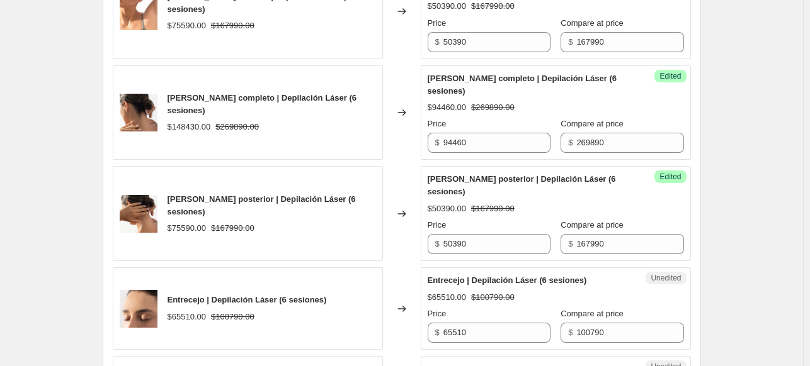
click at [750, 161] on div "Create new price change job. This page is ready Create new price change job Dra…" at bounding box center [401, 61] width 803 height 2411
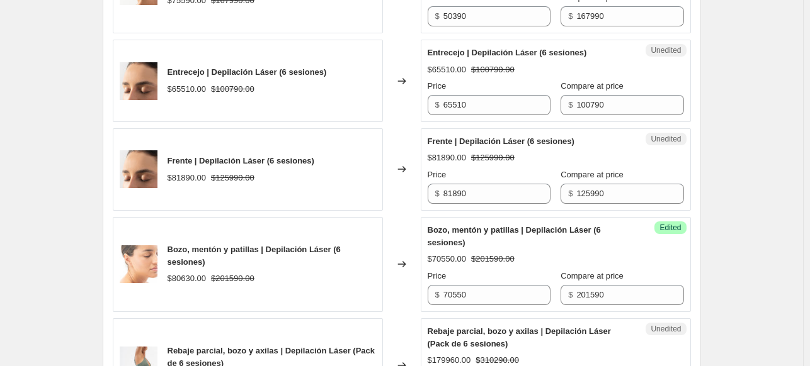
scroll to position [1396, 0]
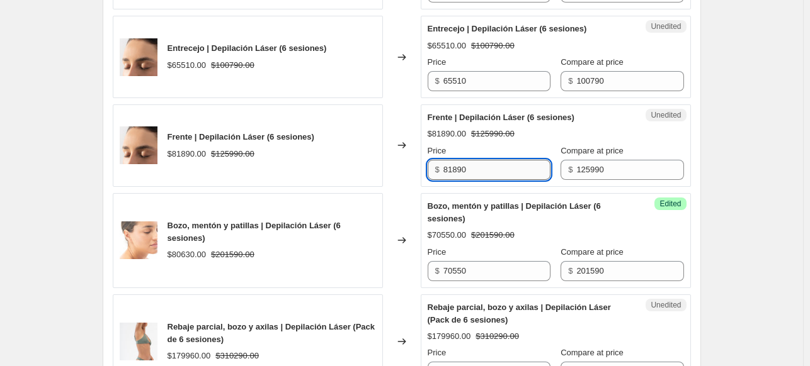
click at [470, 160] on input "81890" at bounding box center [496, 170] width 107 height 20
type input "45350"
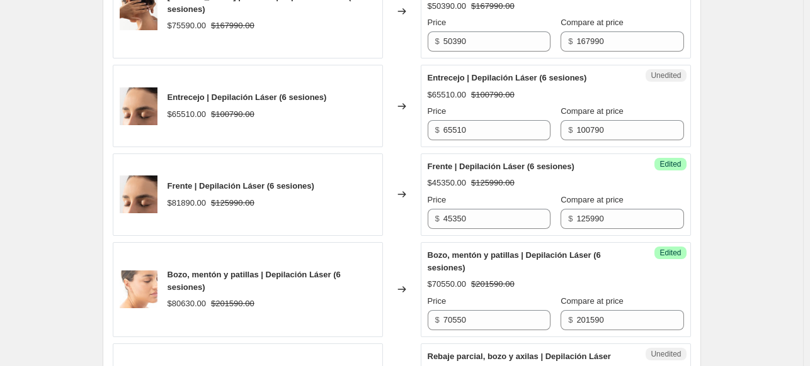
scroll to position [1333, 0]
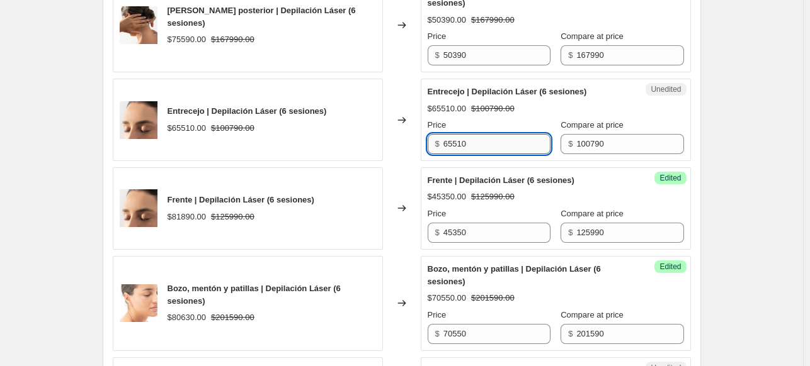
click at [520, 134] on input "65510" at bounding box center [496, 144] width 107 height 20
type input "45350"
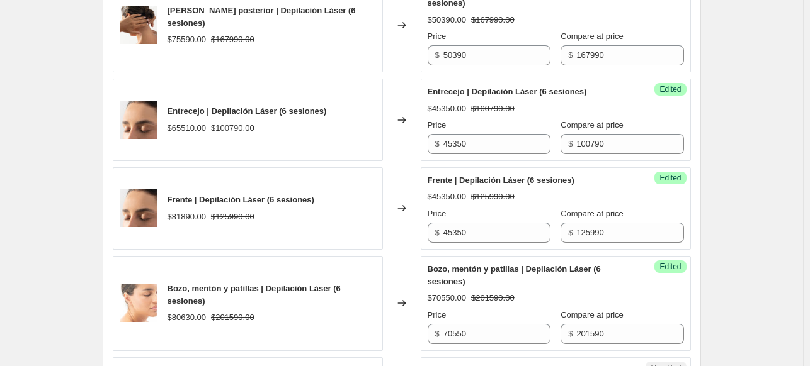
click at [518, 223] on input "45350" at bounding box center [496, 233] width 107 height 20
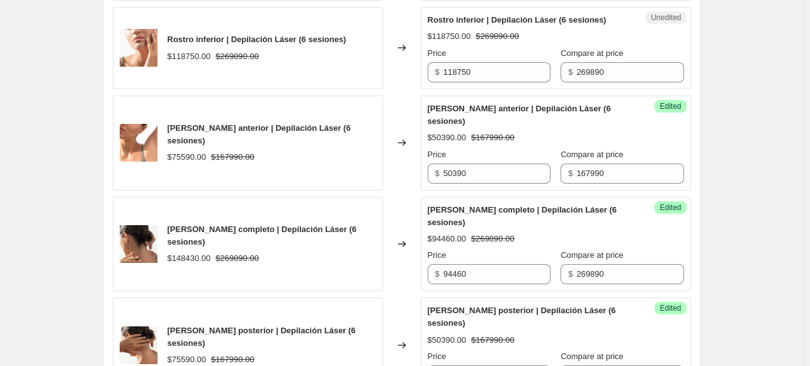
type input "56690"
click at [778, 138] on div "Create new price change job. This page is ready Create new price change job Dra…" at bounding box center [401, 192] width 803 height 2411
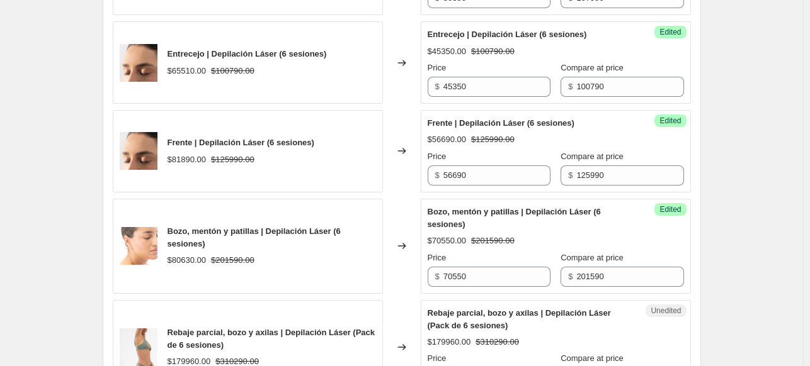
scroll to position [1801, 0]
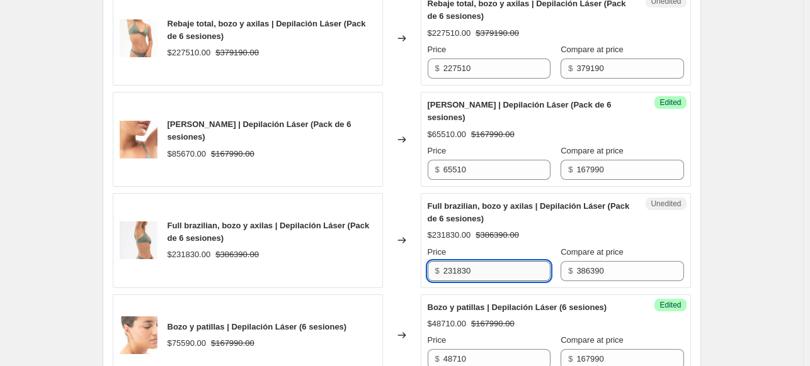
click at [484, 261] on input "231830" at bounding box center [496, 271] width 107 height 20
type input "170010"
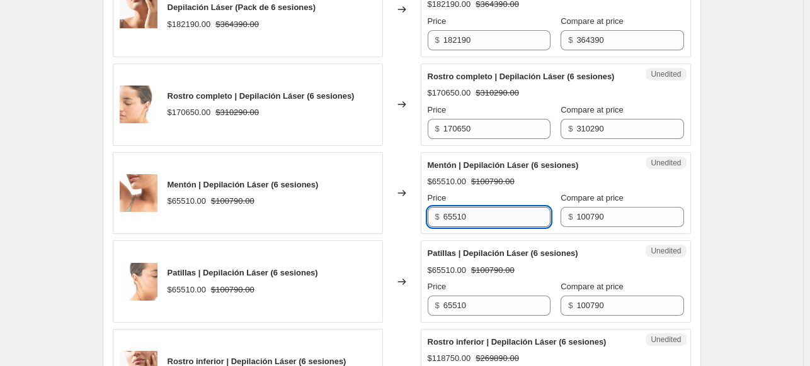
click at [474, 216] on input "65510" at bounding box center [496, 217] width 107 height 20
type input "45350"
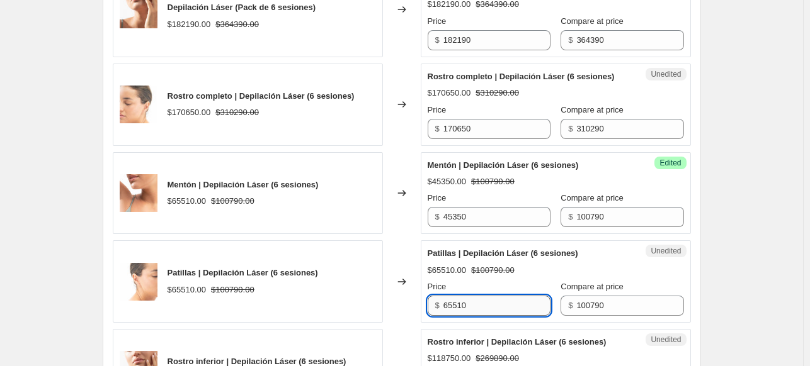
click at [520, 304] on input "65510" at bounding box center [496, 306] width 107 height 20
type input "45350"
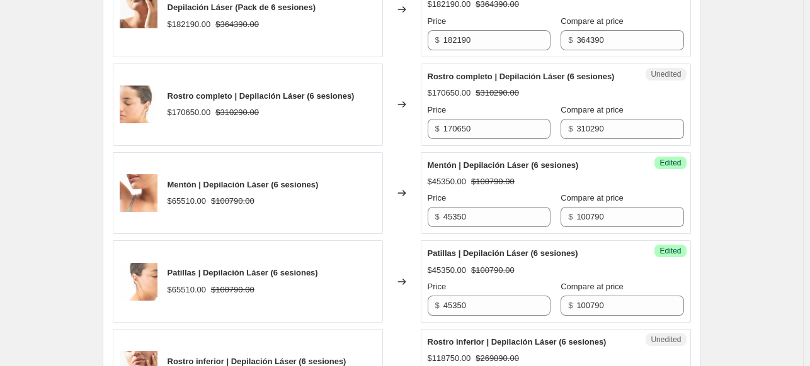
scroll to position [1499, 0]
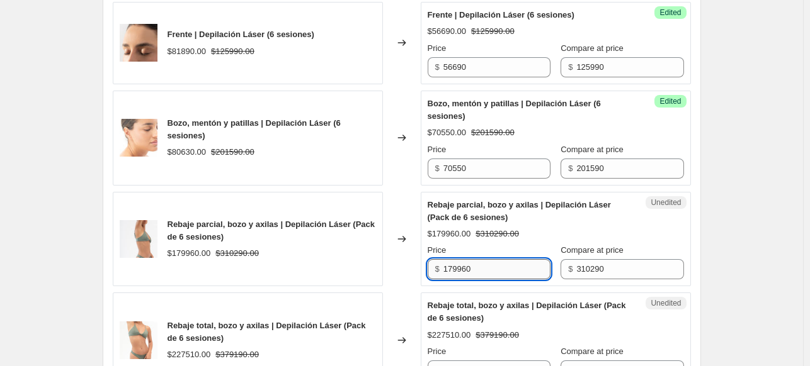
click at [537, 259] on input "179960" at bounding box center [496, 269] width 107 height 20
type input "139630"
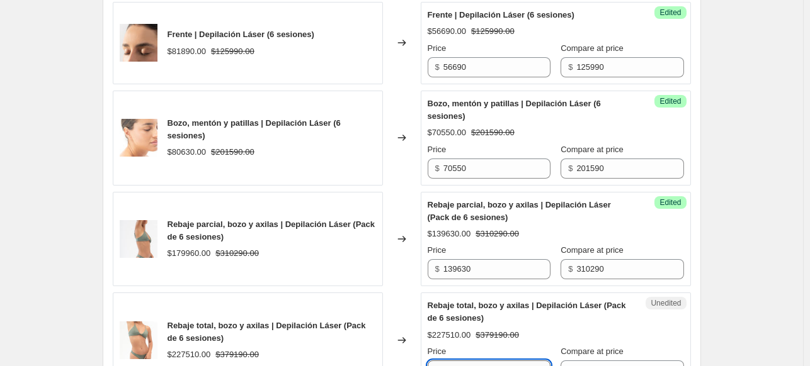
click at [521, 361] on input "227510" at bounding box center [496, 371] width 107 height 20
type input "170630"
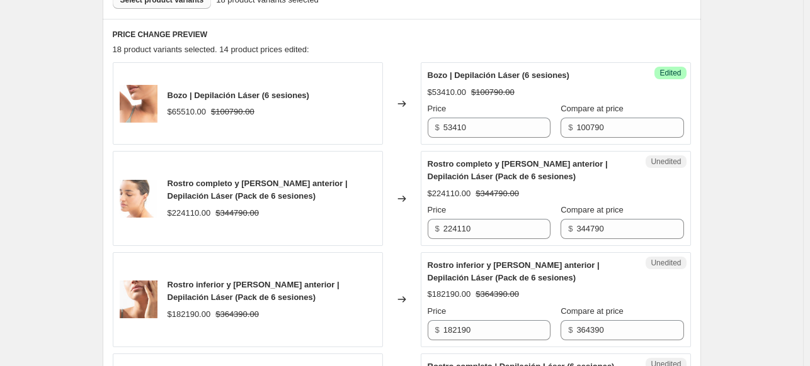
scroll to position [602, 0]
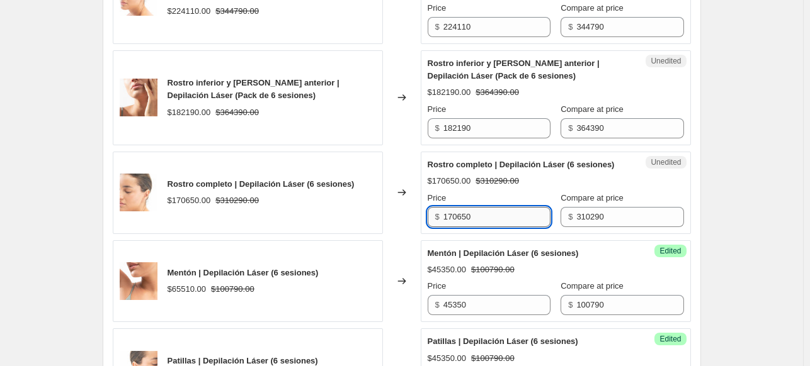
click at [513, 210] on input "170650" at bounding box center [496, 217] width 107 height 20
type input "139630"
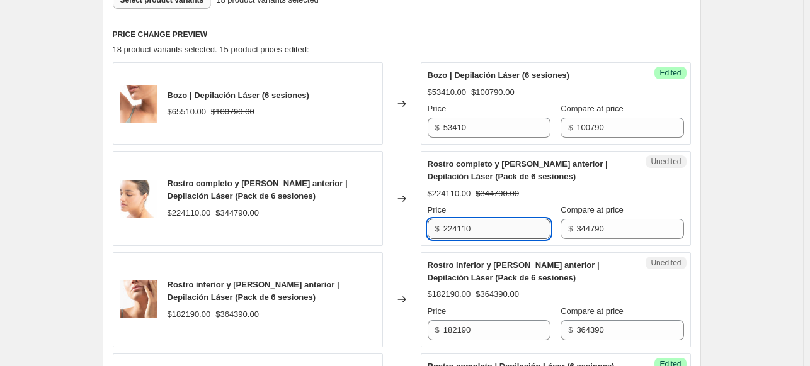
click at [486, 229] on input "224110" at bounding box center [496, 229] width 107 height 20
type input "165490"
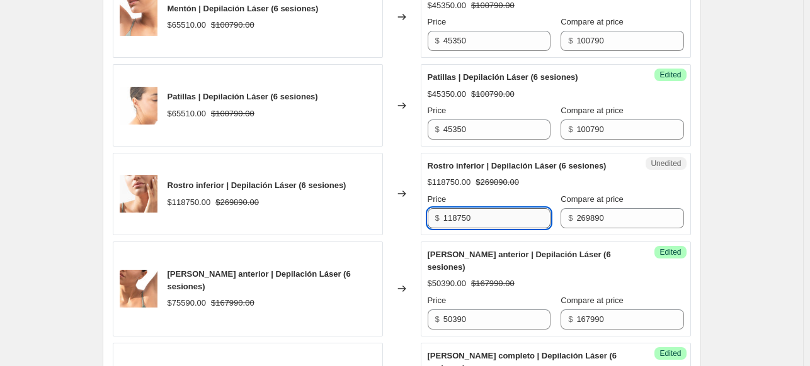
click at [504, 213] on input "118750" at bounding box center [496, 218] width 107 height 20
type input "89960"
click at [744, 220] on div "Create new price change job. This page is ready Create new price change job Dra…" at bounding box center [401, 339] width 803 height 2411
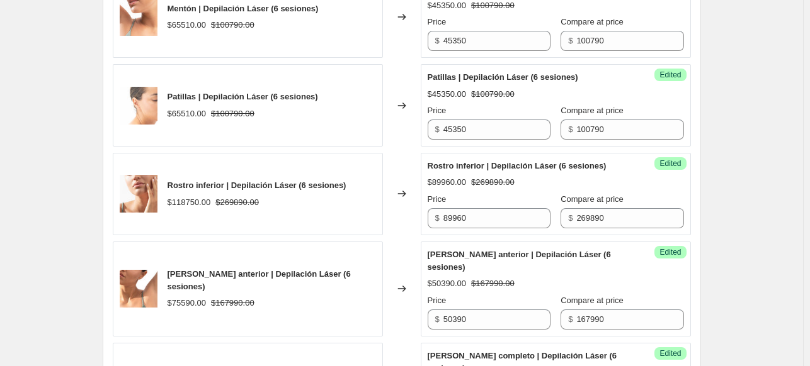
scroll to position [501, 0]
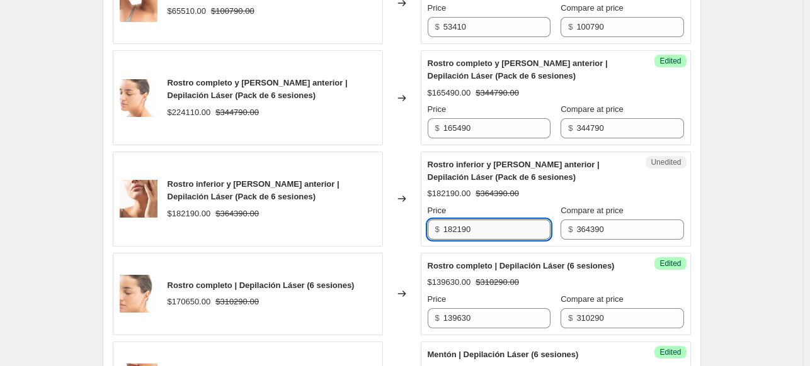
click at [541, 226] on input "182190" at bounding box center [496, 230] width 107 height 20
type input "127530"
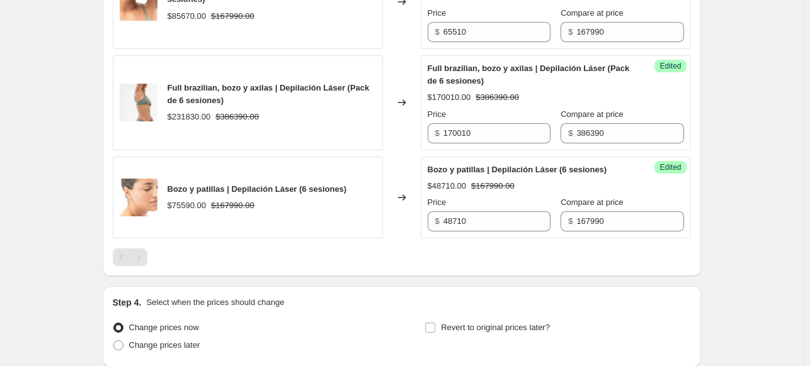
scroll to position [2001, 0]
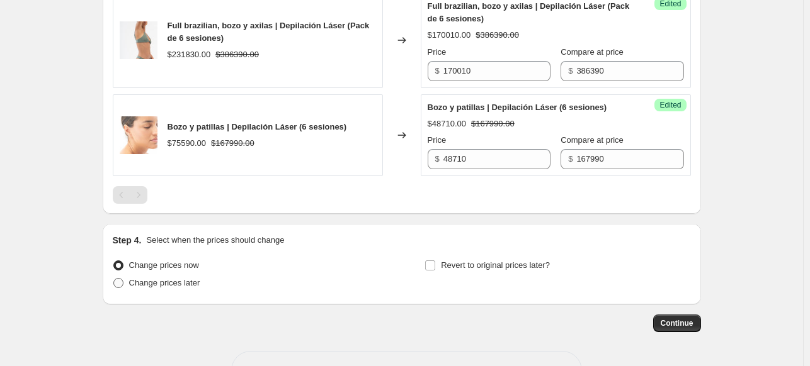
click at [156, 278] on span "Change prices later" at bounding box center [164, 282] width 71 height 9
click at [114, 278] on input "Change prices later" at bounding box center [113, 278] width 1 height 1
radio input "true"
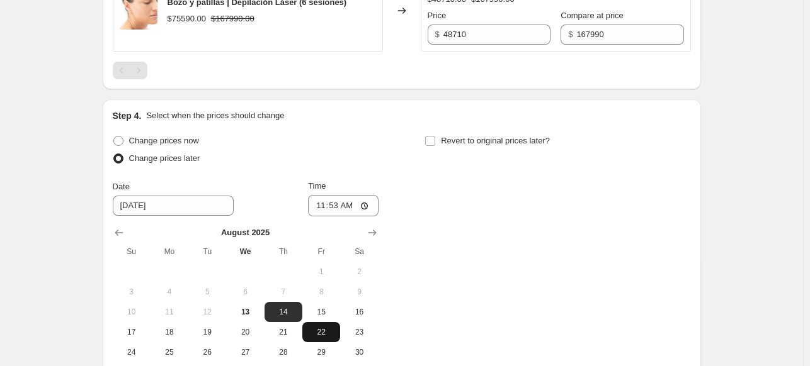
scroll to position [2127, 0]
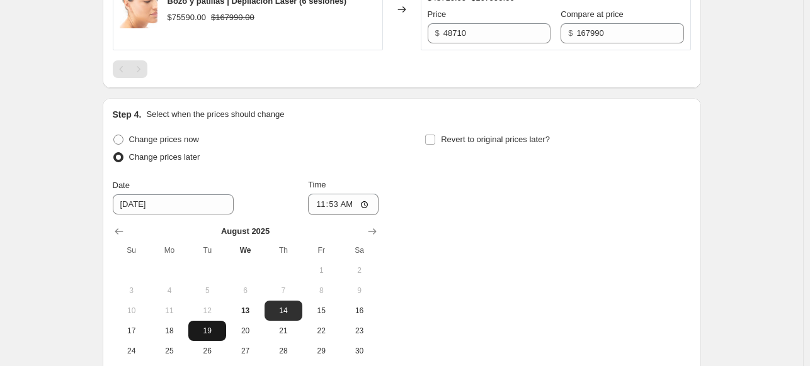
click at [203, 326] on span "19" at bounding box center [207, 331] width 28 height 10
type input "8/19/2025"
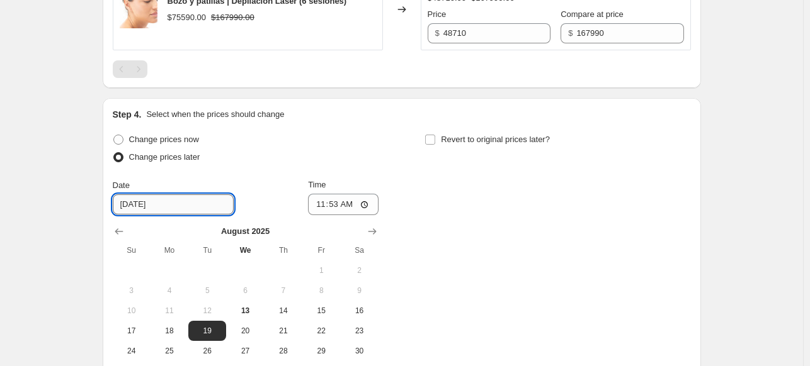
click at [202, 195] on input "8/19/2025" at bounding box center [173, 205] width 121 height 20
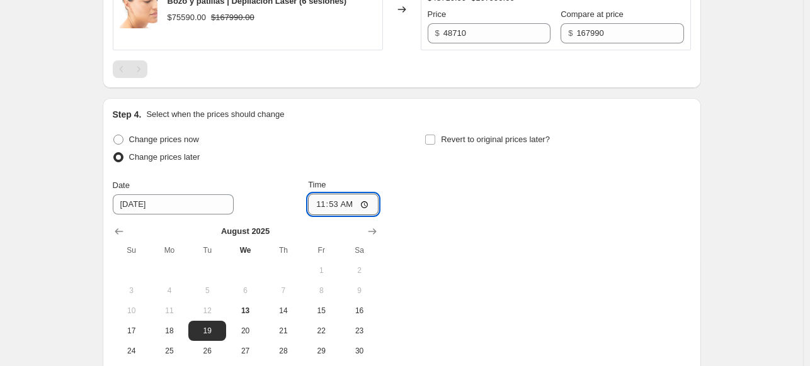
click at [368, 194] on input "11:53" at bounding box center [343, 204] width 71 height 21
type input "00:53"
click at [434, 135] on input "Revert to original prices later?" at bounding box center [430, 140] width 10 height 10
checkbox input "true"
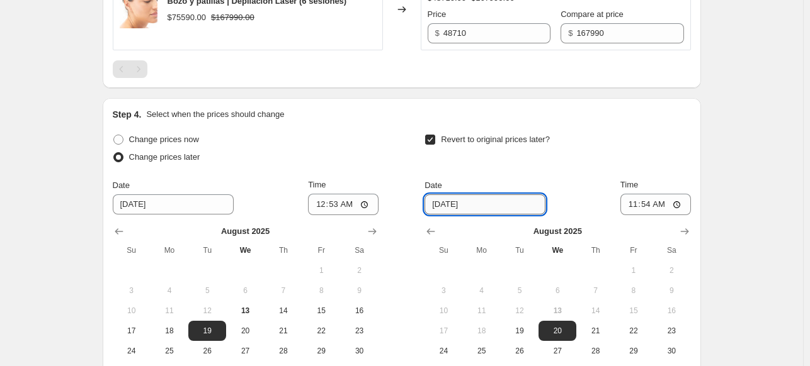
click at [500, 195] on input "8/20/2025" at bounding box center [484, 205] width 121 height 20
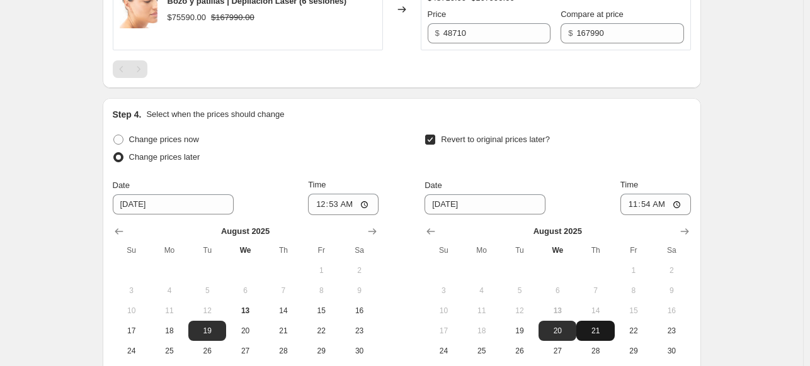
click at [602, 326] on span "21" at bounding box center [595, 331] width 28 height 10
type input "8/21/2025"
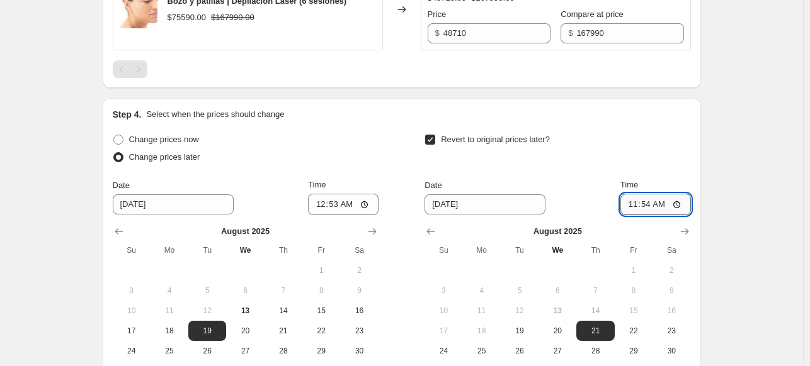
click at [679, 194] on input "11:54" at bounding box center [655, 204] width 71 height 21
type input "23:59"
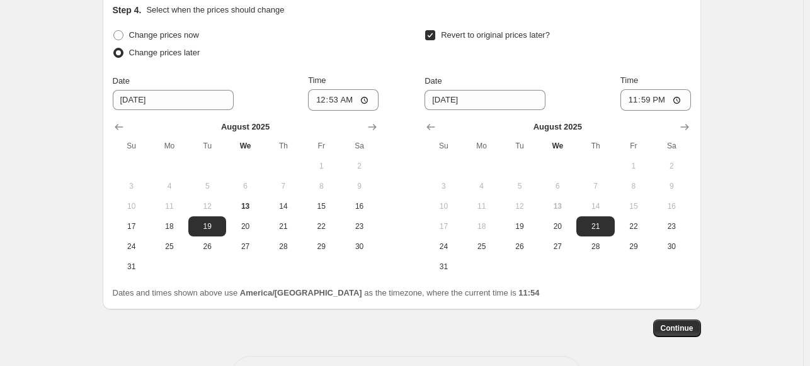
scroll to position [2237, 0]
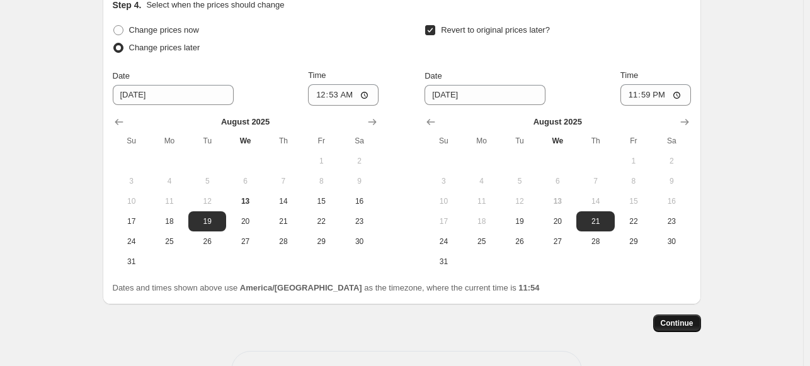
click at [679, 319] on span "Continue" at bounding box center [677, 324] width 33 height 10
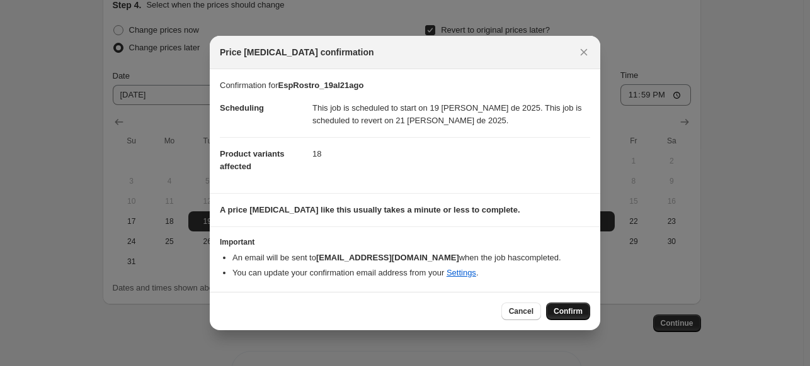
click at [581, 312] on span "Confirm" at bounding box center [568, 312] width 29 height 10
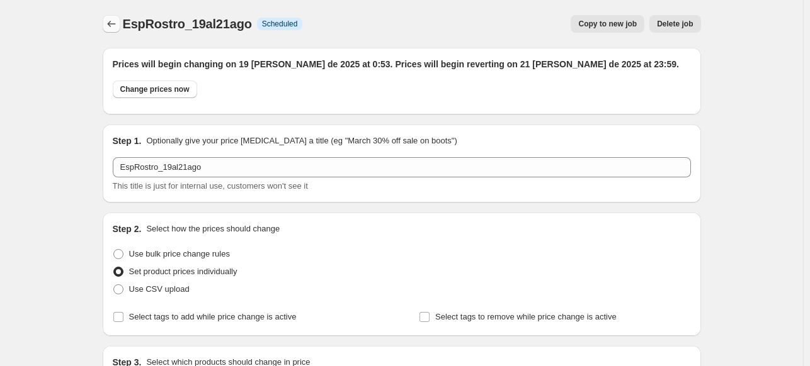
click at [117, 18] on icon "Price change jobs" at bounding box center [111, 24] width 13 height 13
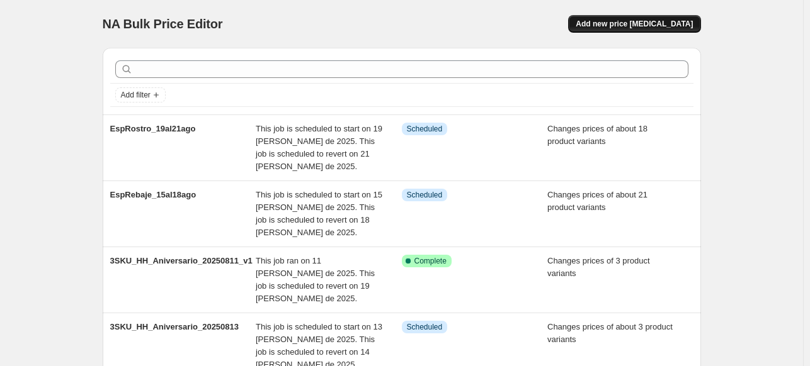
click at [624, 27] on span "Add new price change job" at bounding box center [634, 24] width 117 height 10
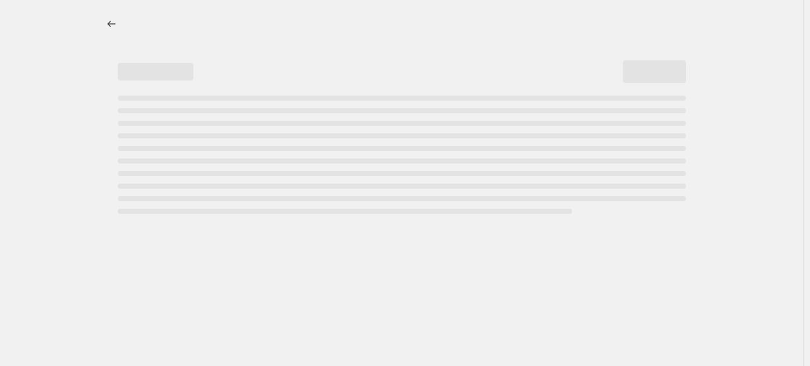
select select "percentage"
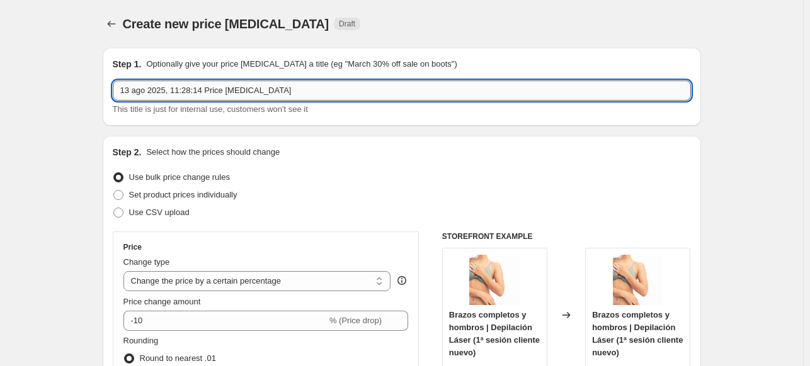
click at [249, 94] on input "13 ago 2025, 11:28:14 Price change job" at bounding box center [402, 91] width 578 height 20
type input "EspPiernas_22al25ago"
click at [197, 195] on span "Set product prices individually" at bounding box center [183, 194] width 108 height 9
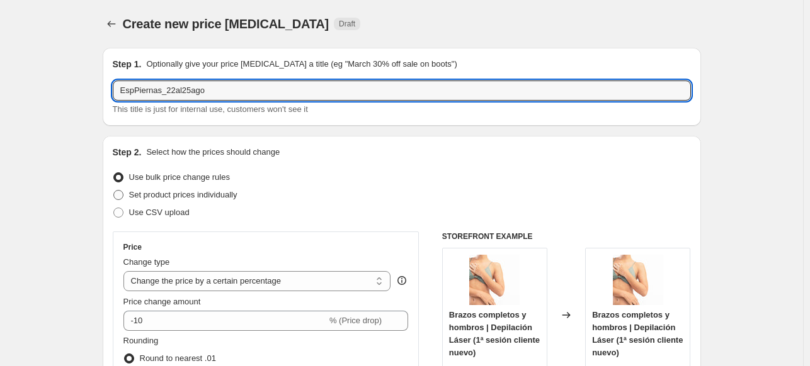
click at [114, 191] on input "Set product prices individually" at bounding box center [113, 190] width 1 height 1
radio input "true"
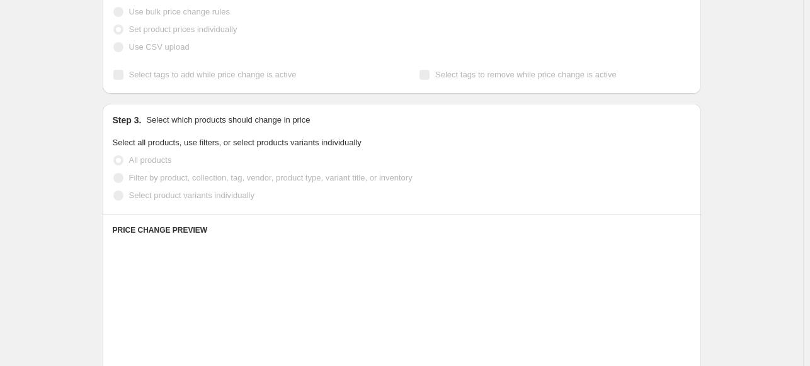
scroll to position [189, 0]
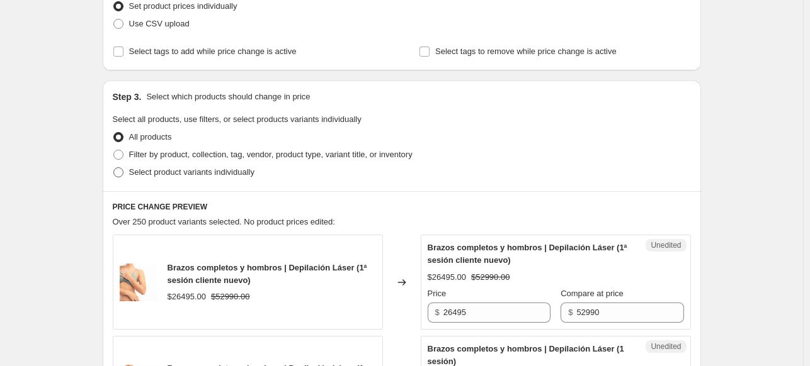
click at [247, 170] on span "Select product variants individually" at bounding box center [191, 172] width 125 height 9
click at [114, 168] on input "Select product variants individually" at bounding box center [113, 168] width 1 height 1
radio input "true"
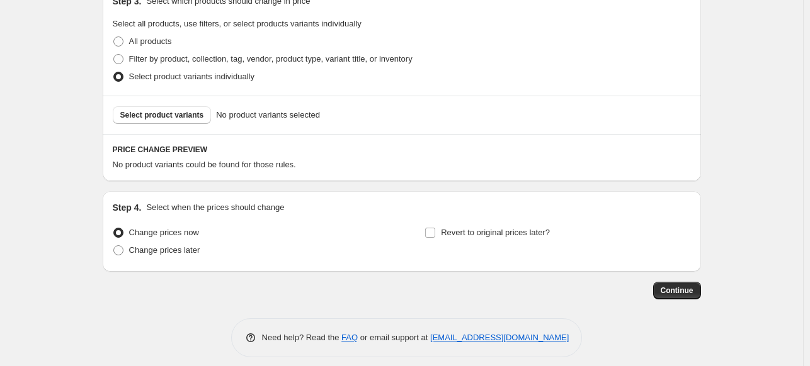
scroll to position [294, 0]
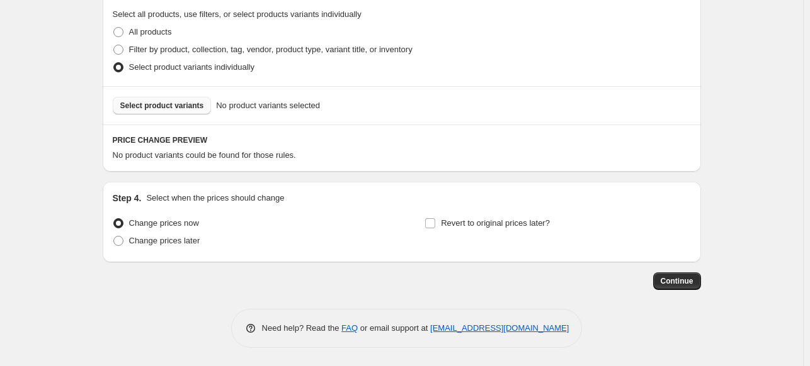
click at [135, 101] on span "Select product variants" at bounding box center [162, 106] width 84 height 10
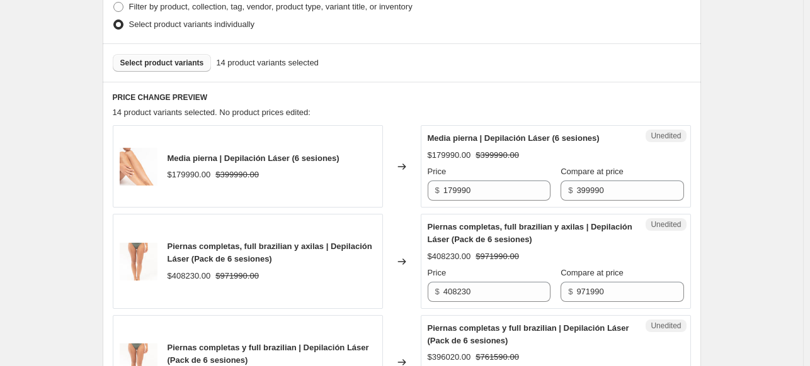
scroll to position [357, 0]
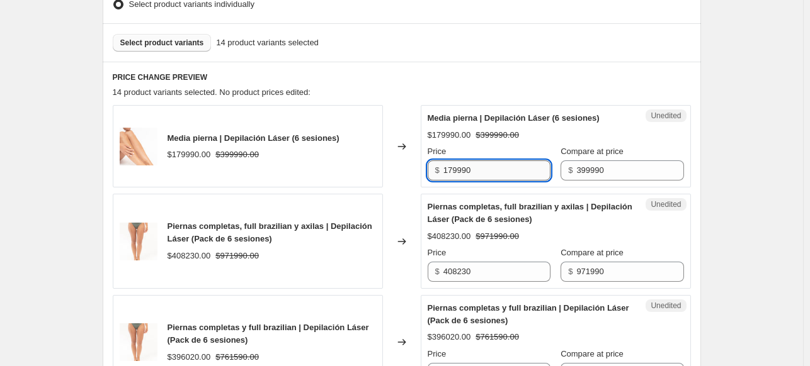
click at [499, 173] on input "179990" at bounding box center [496, 171] width 107 height 20
type input "147990"
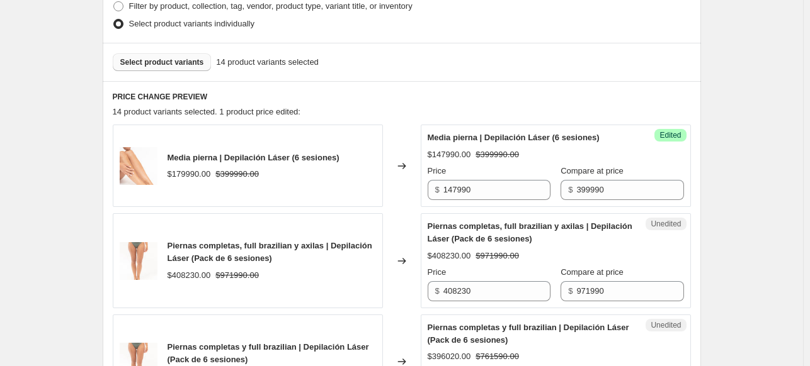
scroll to position [420, 0]
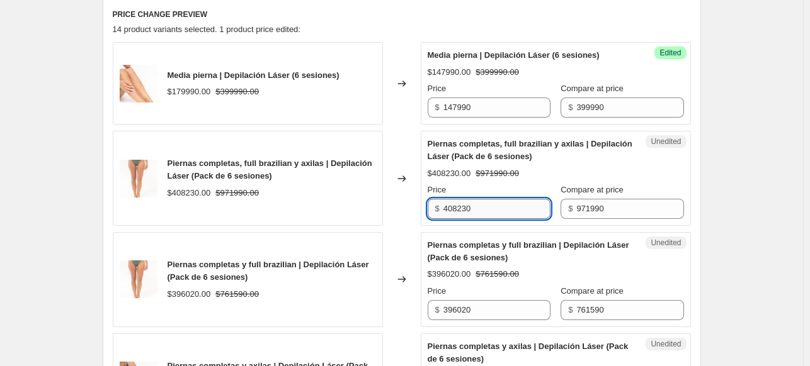
click at [520, 213] on input "408230" at bounding box center [496, 209] width 107 height 20
type input "349910"
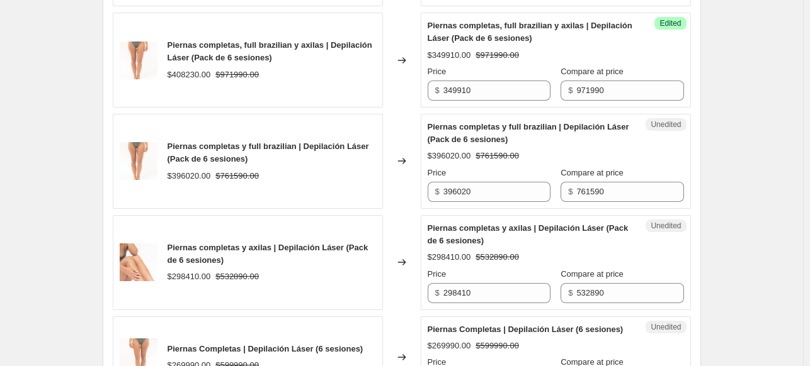
scroll to position [546, 0]
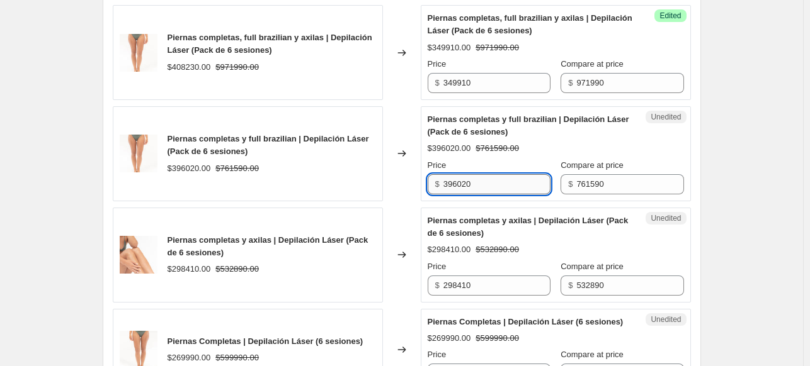
click at [527, 188] on input "396020" at bounding box center [496, 184] width 107 height 20
type input "342710"
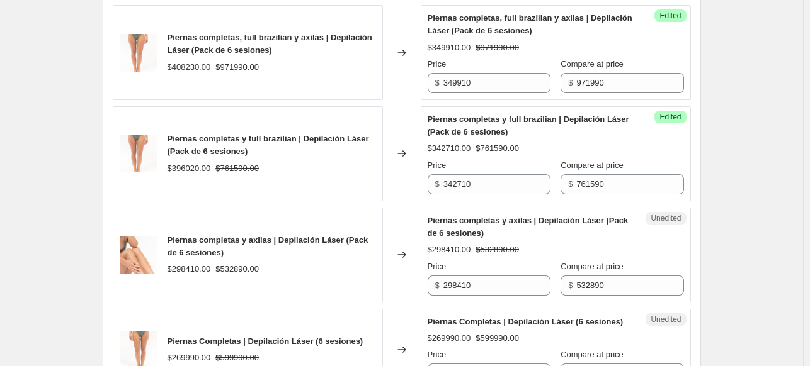
scroll to position [609, 0]
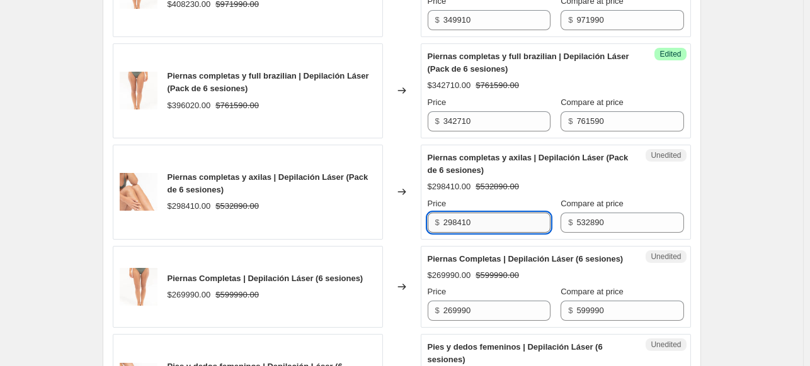
click at [525, 224] on input "298410" at bounding box center [496, 223] width 107 height 20
type input "266440"
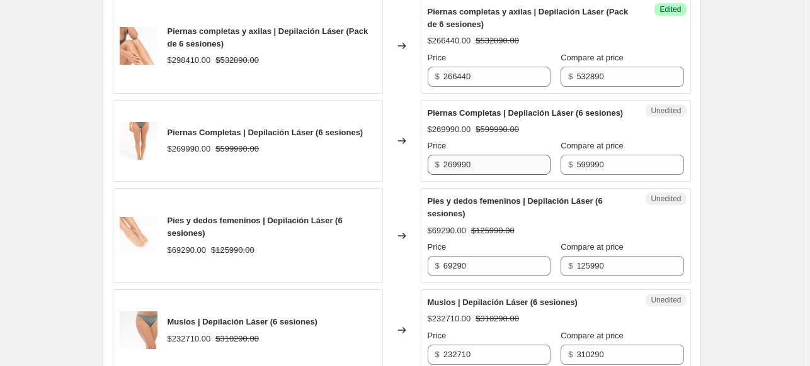
scroll to position [735, 0]
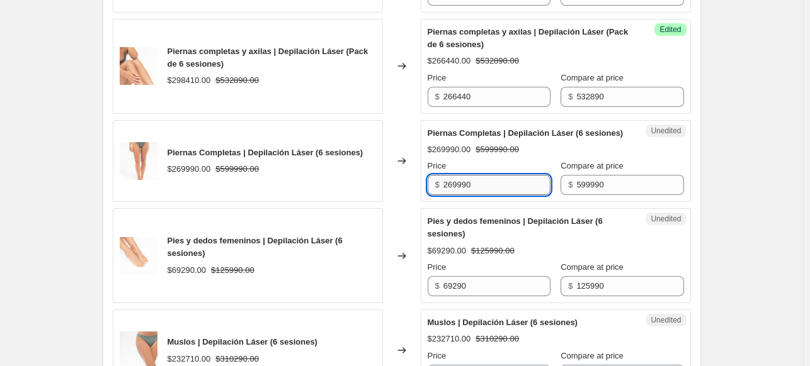
click at [512, 191] on input "269990" at bounding box center [496, 185] width 107 height 20
type input "239990"
click at [724, 162] on div "Create new price change job. This page is ready Create new price change job Dra…" at bounding box center [401, 299] width 803 height 2069
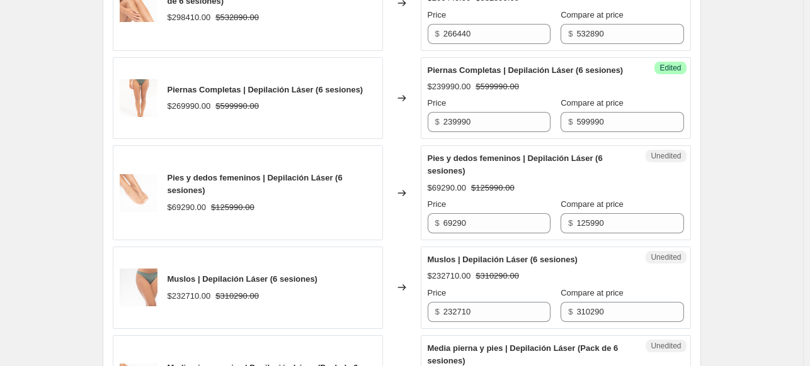
scroll to position [861, 0]
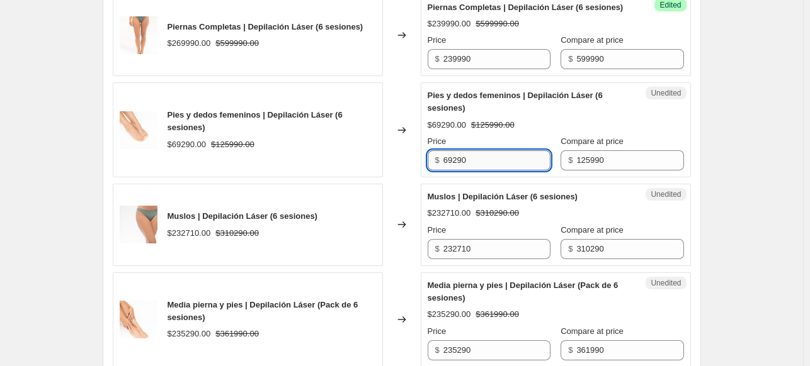
click at [493, 171] on input "69290" at bounding box center [496, 160] width 107 height 20
type input "50390"
click at [716, 150] on div "Create new price change job. This page is ready Create new price change job Dra…" at bounding box center [402, 173] width 628 height 2069
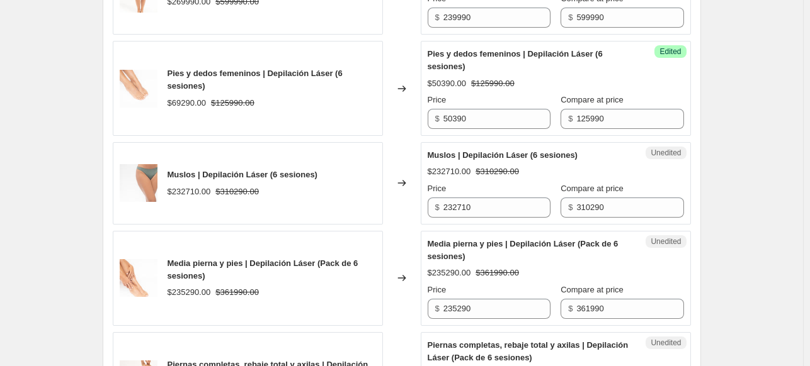
scroll to position [924, 0]
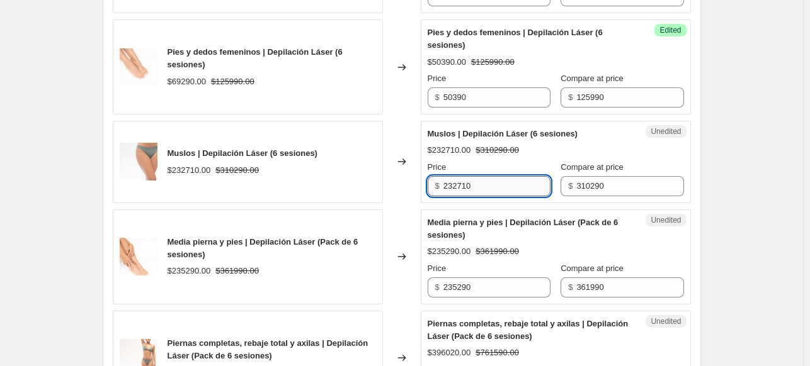
click at [533, 193] on input "232710" at bounding box center [496, 186] width 107 height 20
type input "170650"
click at [719, 174] on div "Create new price change job. This page is ready Create new price change job Dra…" at bounding box center [401, 110] width 803 height 2069
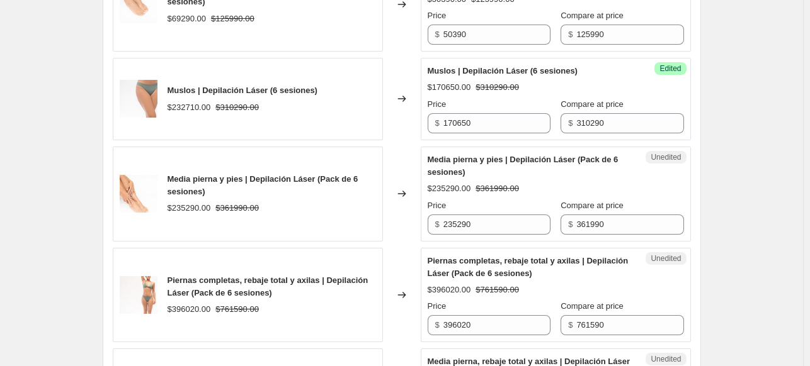
scroll to position [1050, 0]
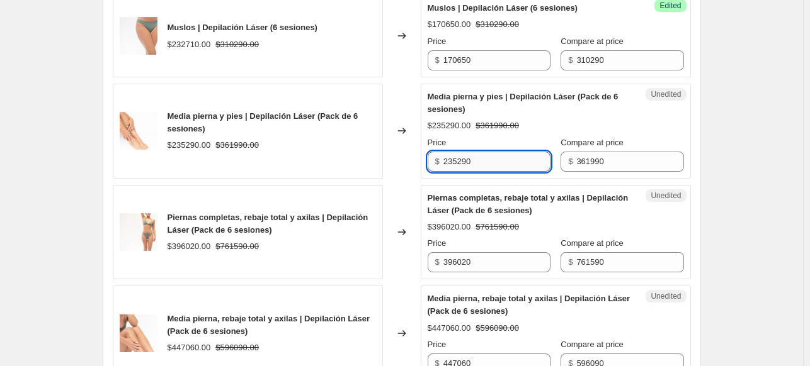
click at [486, 172] on input "235290" at bounding box center [496, 162] width 107 height 20
type input "180990"
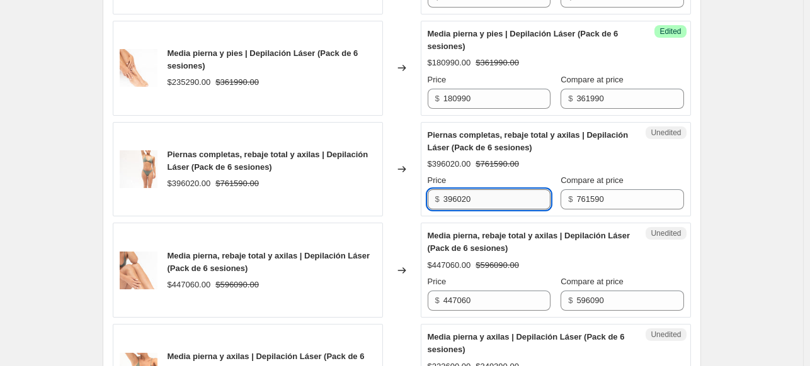
click at [492, 203] on input "396020" at bounding box center [496, 200] width 107 height 20
type input "342710"
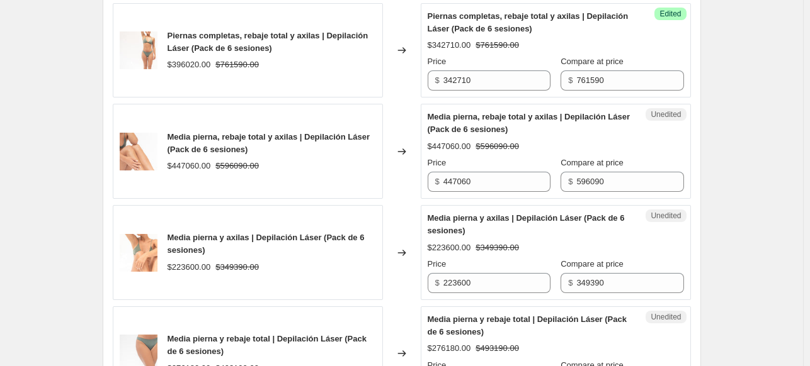
scroll to position [1239, 0]
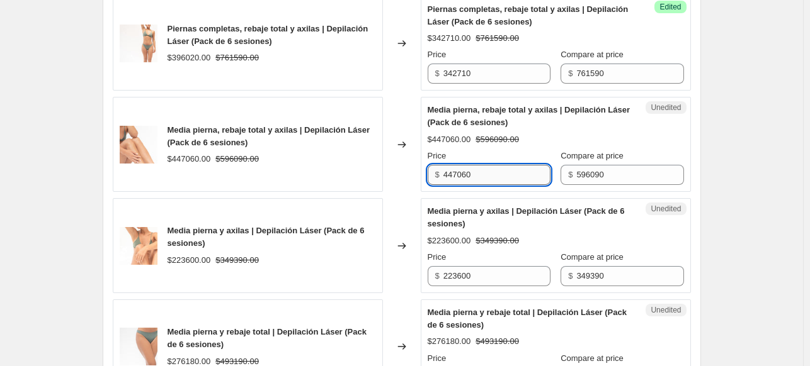
click at [468, 178] on input "447060" at bounding box center [496, 175] width 107 height 20
click at [468, 177] on input "447060" at bounding box center [496, 175] width 107 height 20
type input "345730"
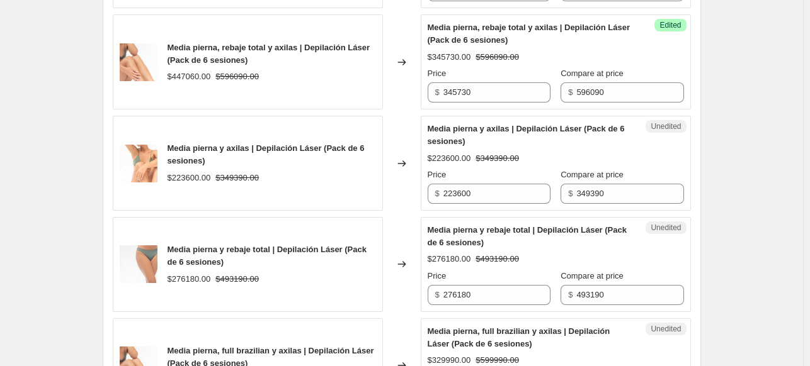
scroll to position [1302, 0]
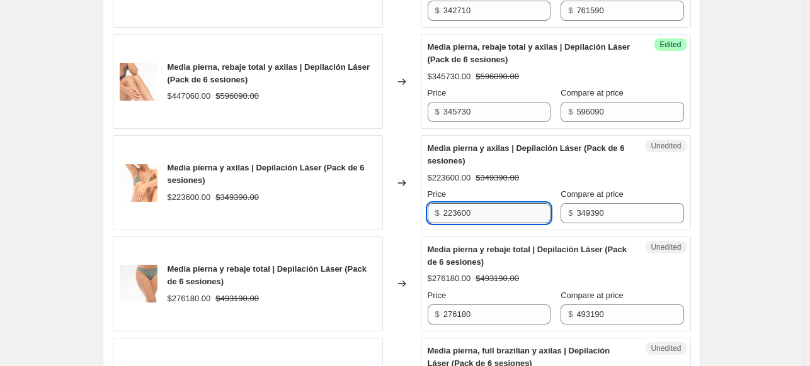
click at [501, 221] on input "223600" at bounding box center [496, 213] width 107 height 20
type input "178180"
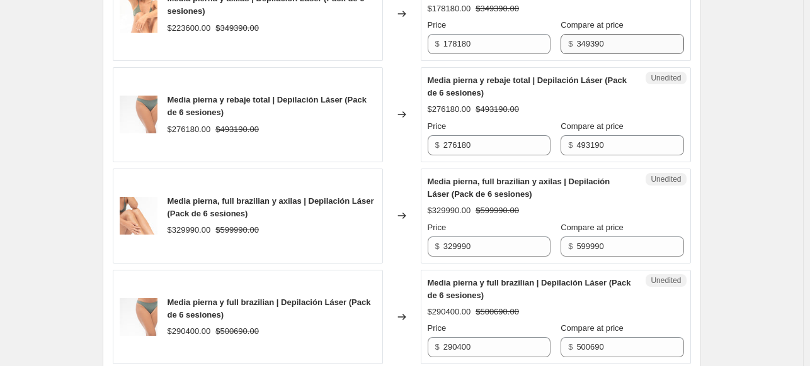
scroll to position [1491, 0]
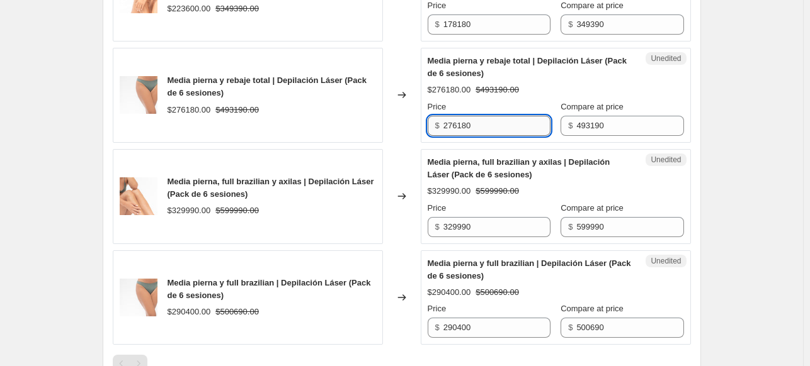
click at [494, 136] on input "276180" at bounding box center [496, 126] width 107 height 20
type input "217000"
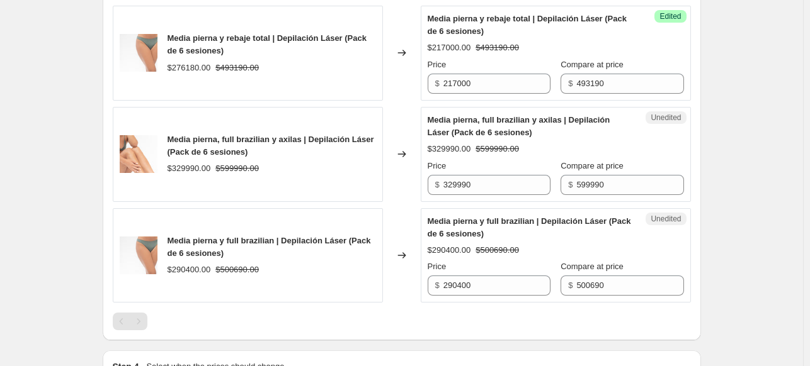
scroll to position [1553, 0]
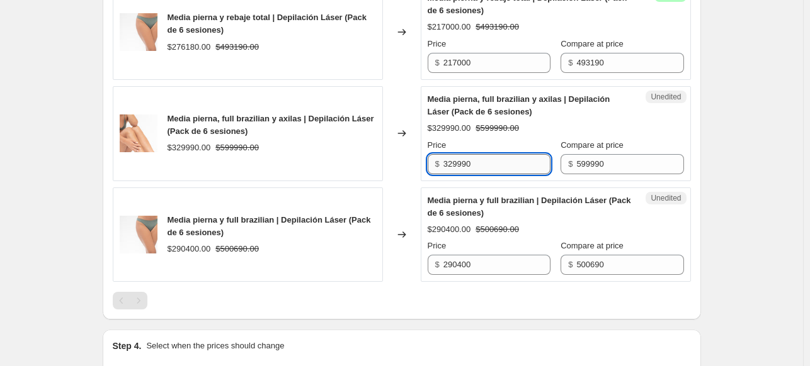
click at [476, 169] on input "329990" at bounding box center [496, 164] width 107 height 20
type input "281990"
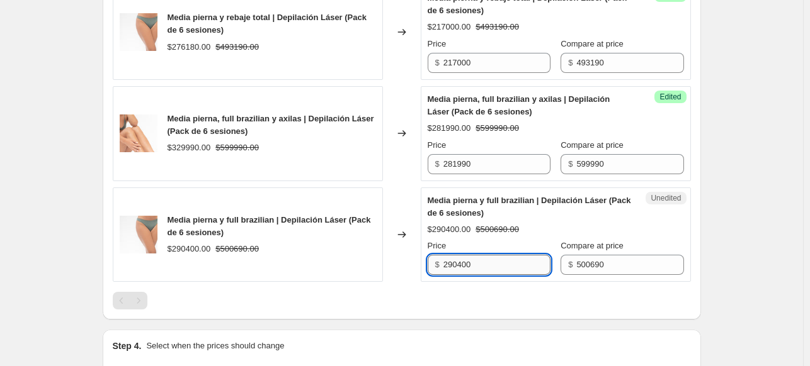
click at [484, 274] on input "290400" at bounding box center [496, 265] width 107 height 20
click at [484, 273] on input "290400" at bounding box center [496, 265] width 107 height 20
type input "235320"
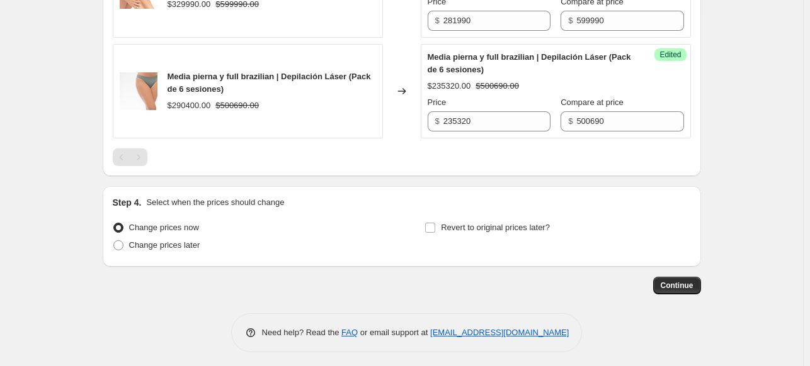
scroll to position [1710, 0]
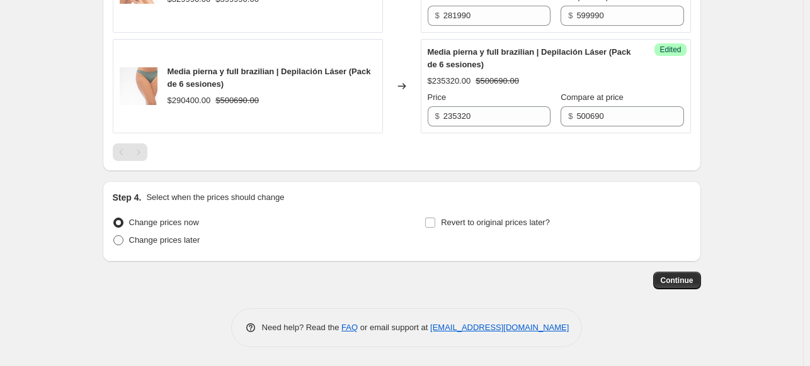
click at [181, 242] on span "Change prices later" at bounding box center [164, 240] width 71 height 9
click at [114, 236] on input "Change prices later" at bounding box center [113, 236] width 1 height 1
radio input "true"
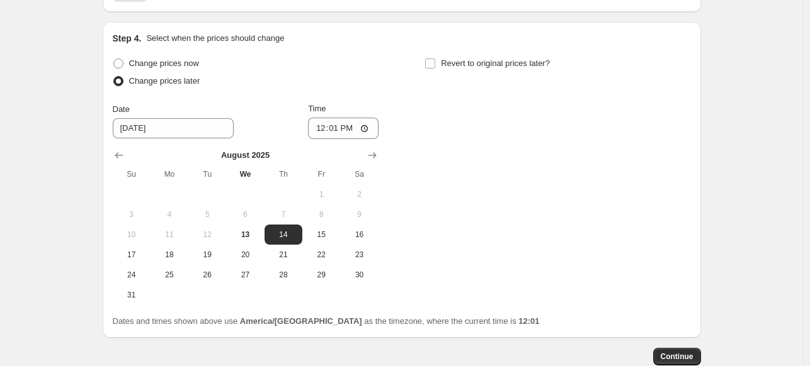
scroll to position [1899, 0]
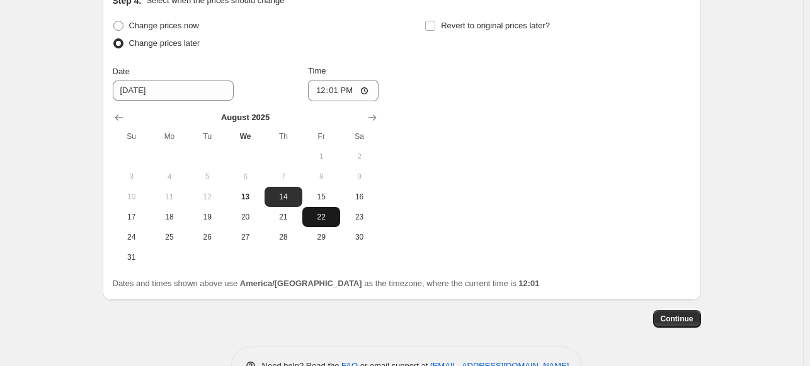
click at [322, 222] on span "22" at bounding box center [321, 217] width 28 height 10
type input "8/22/2025"
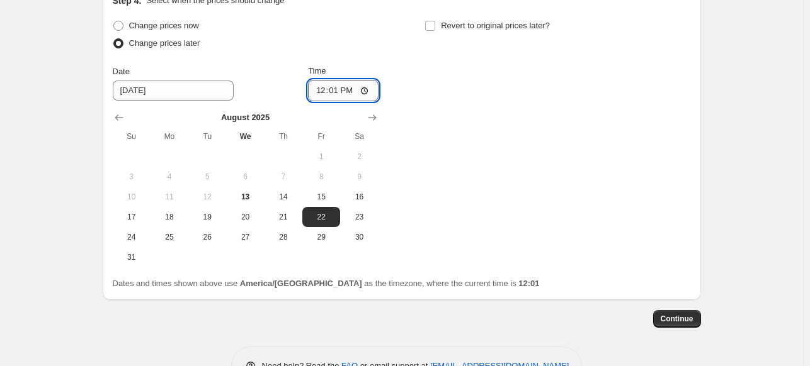
click at [367, 100] on input "12:01" at bounding box center [343, 90] width 71 height 21
type input "00:01"
click at [452, 175] on div "Change prices now Change prices later Date 8/22/2025 Time 00:01 August 2025 Su …" at bounding box center [402, 142] width 578 height 251
click at [433, 31] on input "Revert to original prices later?" at bounding box center [430, 26] width 10 height 10
checkbox input "true"
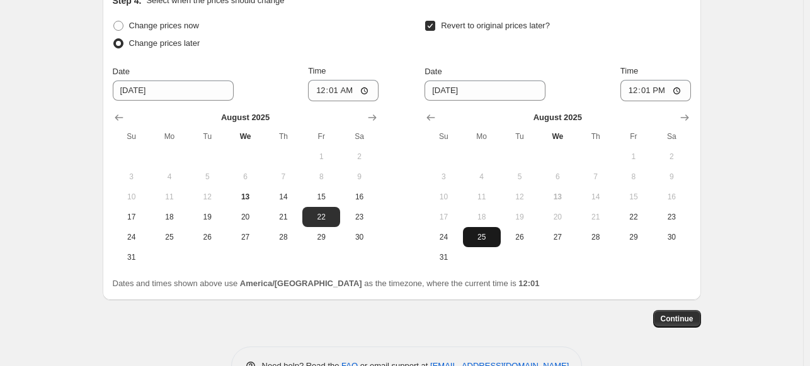
click at [489, 242] on span "25" at bounding box center [482, 237] width 28 height 10
type input "8/25/2025"
click at [661, 100] on input "12:01" at bounding box center [655, 90] width 71 height 21
click at [680, 99] on input "12:01" at bounding box center [655, 90] width 71 height 21
type input "23:59"
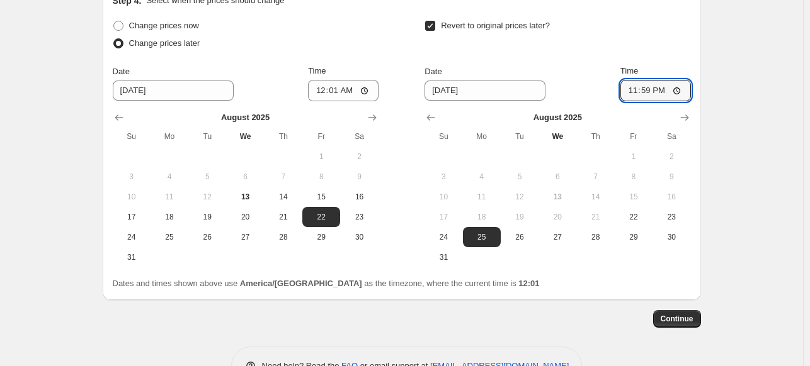
click at [683, 324] on span "Continue" at bounding box center [677, 319] width 33 height 10
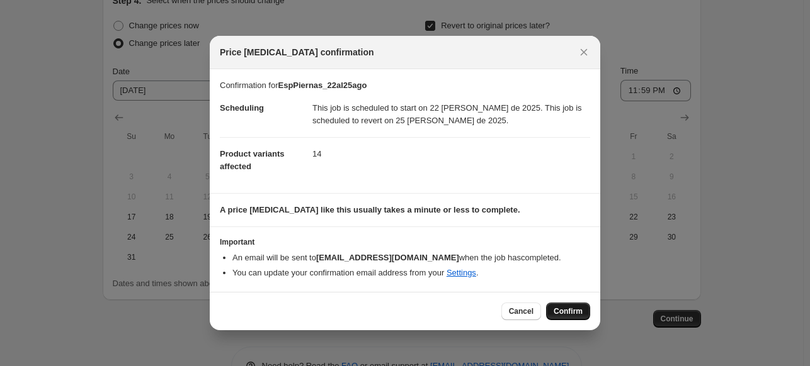
click at [567, 313] on span "Confirm" at bounding box center [568, 312] width 29 height 10
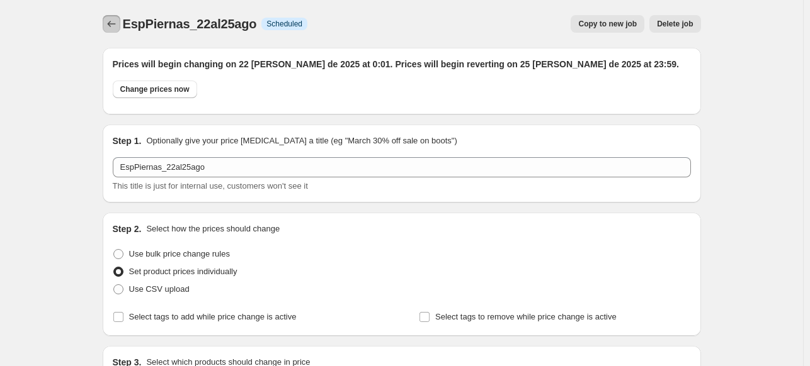
click at [114, 25] on icon "Price change jobs" at bounding box center [111, 24] width 13 height 13
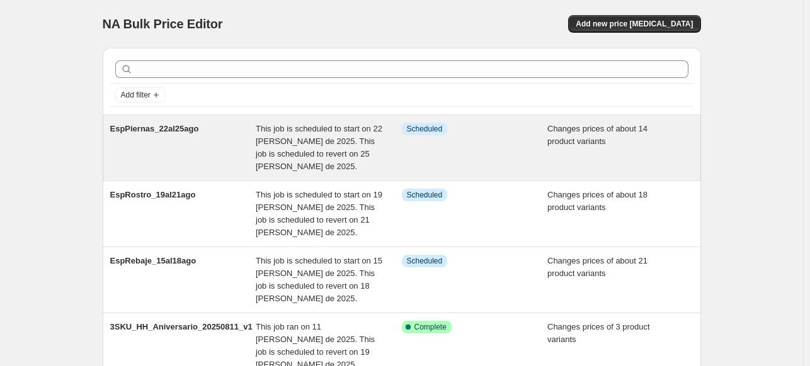
click at [268, 158] on span "This job is scheduled to start on 22 de agosto de 2025. This job is scheduled t…" at bounding box center [319, 147] width 127 height 47
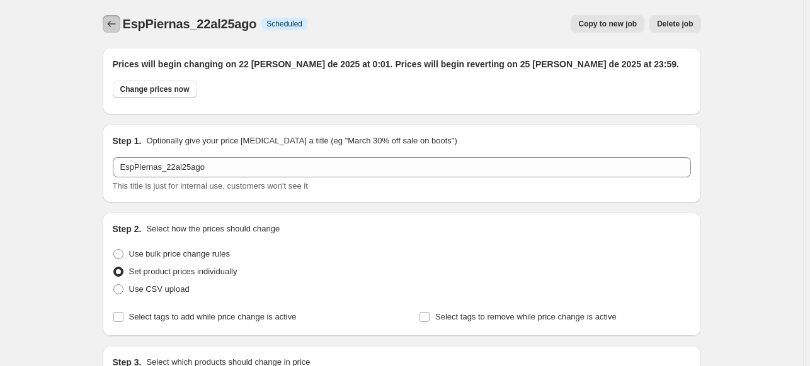
click at [118, 25] on icon "Price change jobs" at bounding box center [111, 24] width 13 height 13
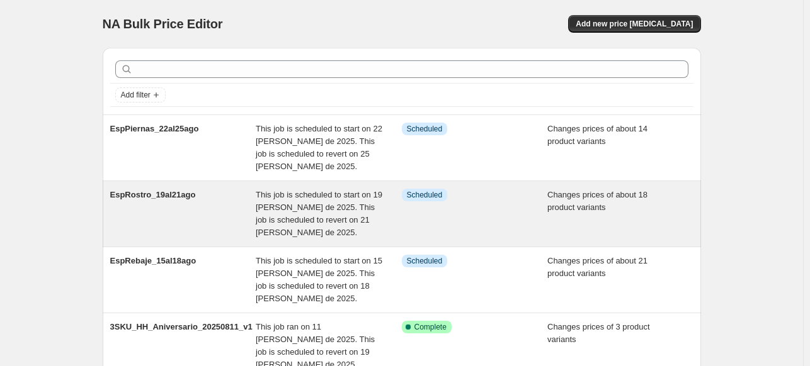
click at [199, 201] on div "EspRostro_19al21ago" at bounding box center [183, 214] width 146 height 50
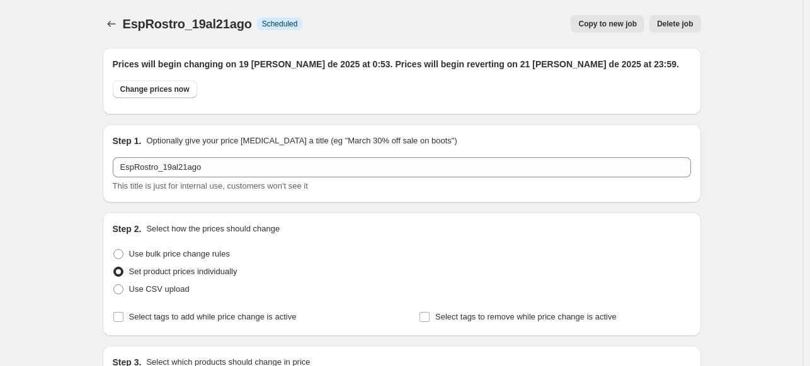
click at [123, 20] on div at bounding box center [113, 24] width 20 height 18
click at [111, 20] on icon "Price change jobs" at bounding box center [111, 24] width 13 height 13
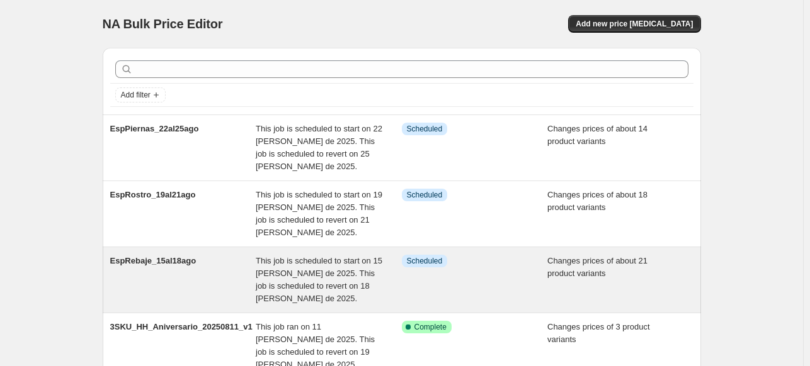
click at [176, 267] on div "EspRebaje_15al18ago" at bounding box center [183, 280] width 146 height 50
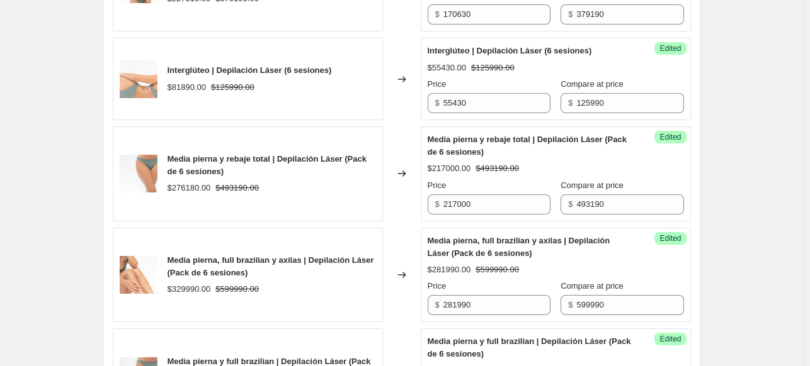
scroll to position [1952, 0]
